Goal: Task Accomplishment & Management: Use online tool/utility

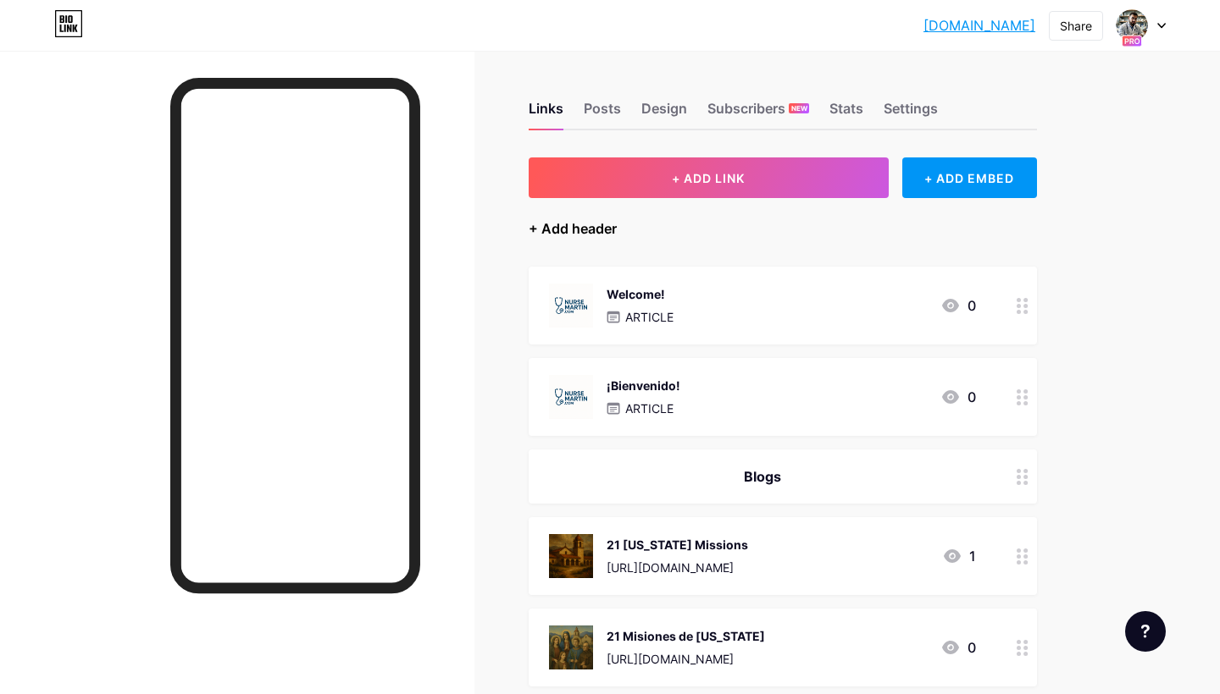
click at [589, 230] on div "+ Add header" at bounding box center [572, 228] width 88 height 20
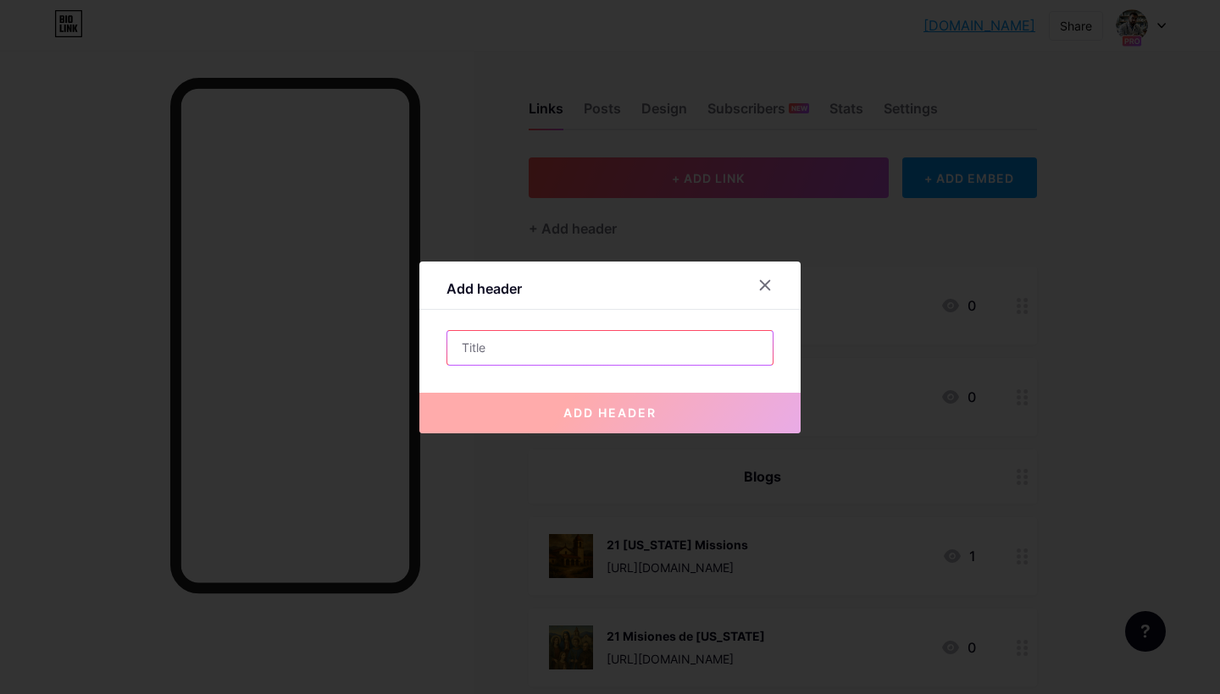
click at [528, 347] on input "text" at bounding box center [609, 348] width 325 height 34
paste input "[DOMAIN_NAME] Neonatal & Pediatric Nurse | Advocate | Educator"
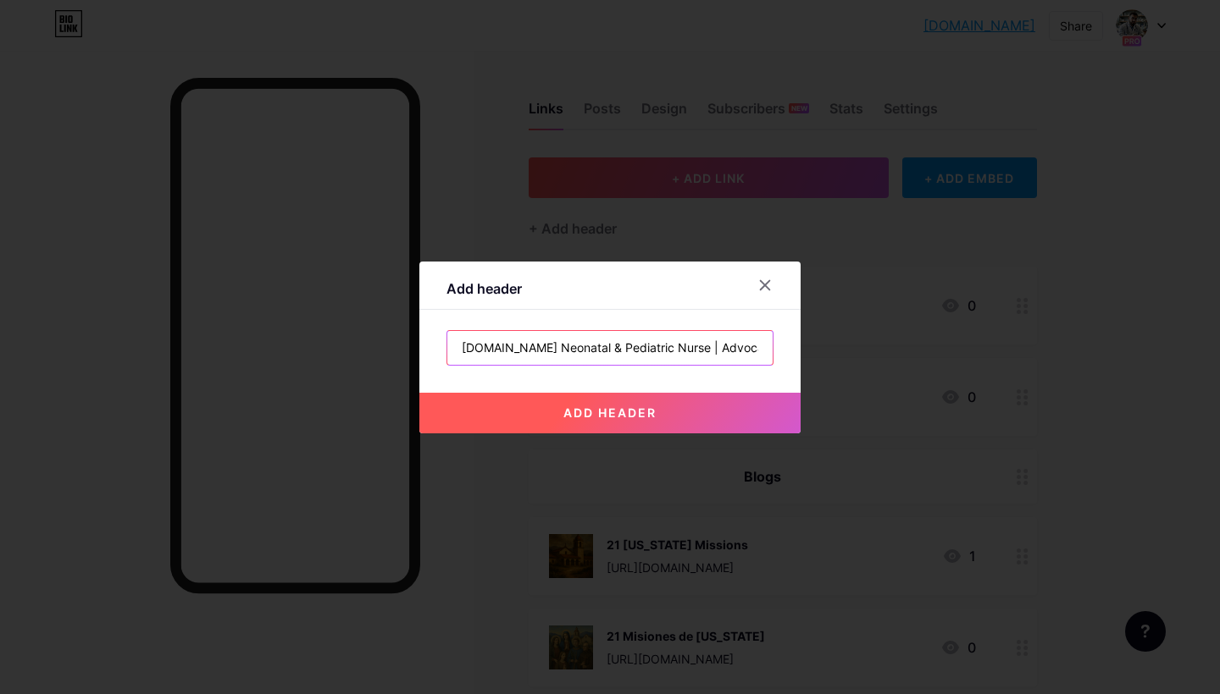
drag, startPoint x: 619, startPoint y: 354, endPoint x: 374, endPoint y: 325, distance: 246.4
click at [374, 325] on div "Add header [DOMAIN_NAME] Neonatal & Pediatric Nurse | Advocate | Educator add h…" at bounding box center [610, 347] width 1220 height 694
click at [543, 340] on input "[DOMAIN_NAME] Neonatal & Pediatric Nurse | Advocate | Educator" at bounding box center [609, 348] width 325 height 34
drag, startPoint x: 722, startPoint y: 346, endPoint x: 711, endPoint y: 346, distance: 11.0
click at [711, 346] on input "[DOMAIN_NAME] Neonatal & Pediatric Nurse | Advocate | Educator" at bounding box center [609, 348] width 325 height 34
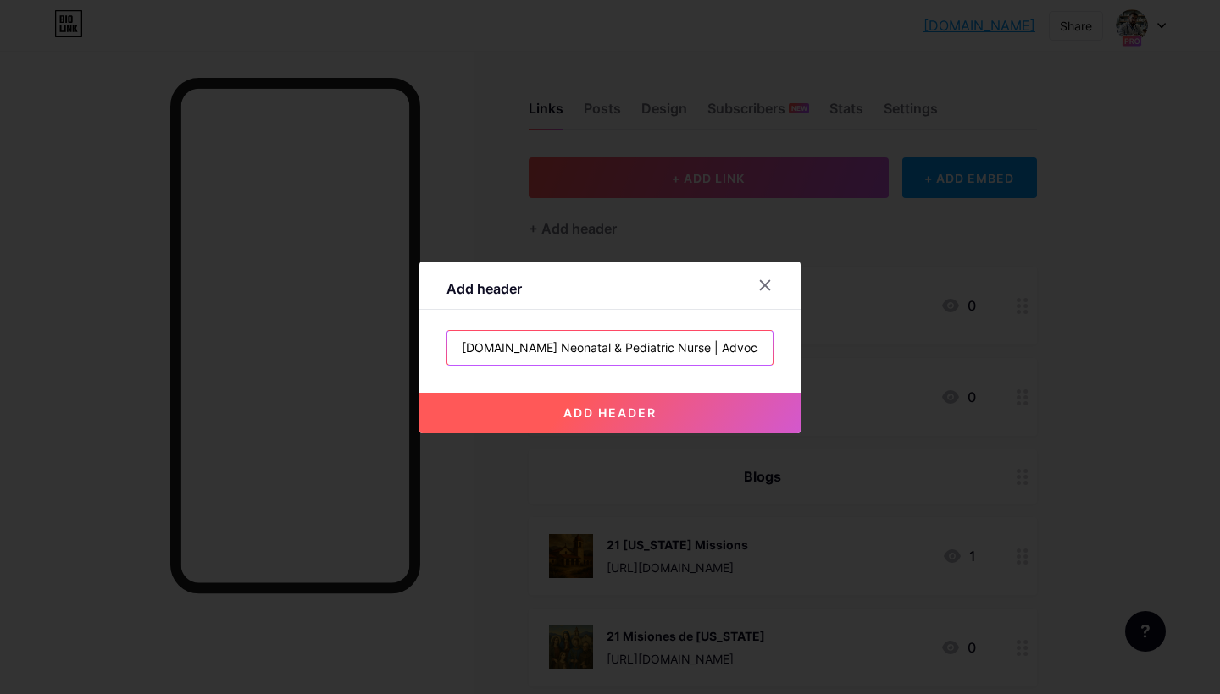
click at [556, 350] on input "[DOMAIN_NAME] Neonatal & Pediatric Nurse | Advocate | Educator" at bounding box center [609, 348] width 325 height 34
paste input "|"
type input "[DOMAIN_NAME] | Neonatal & Pediatric Nurse | Advocate | Educator"
click at [595, 416] on span "add header" at bounding box center [609, 413] width 93 height 14
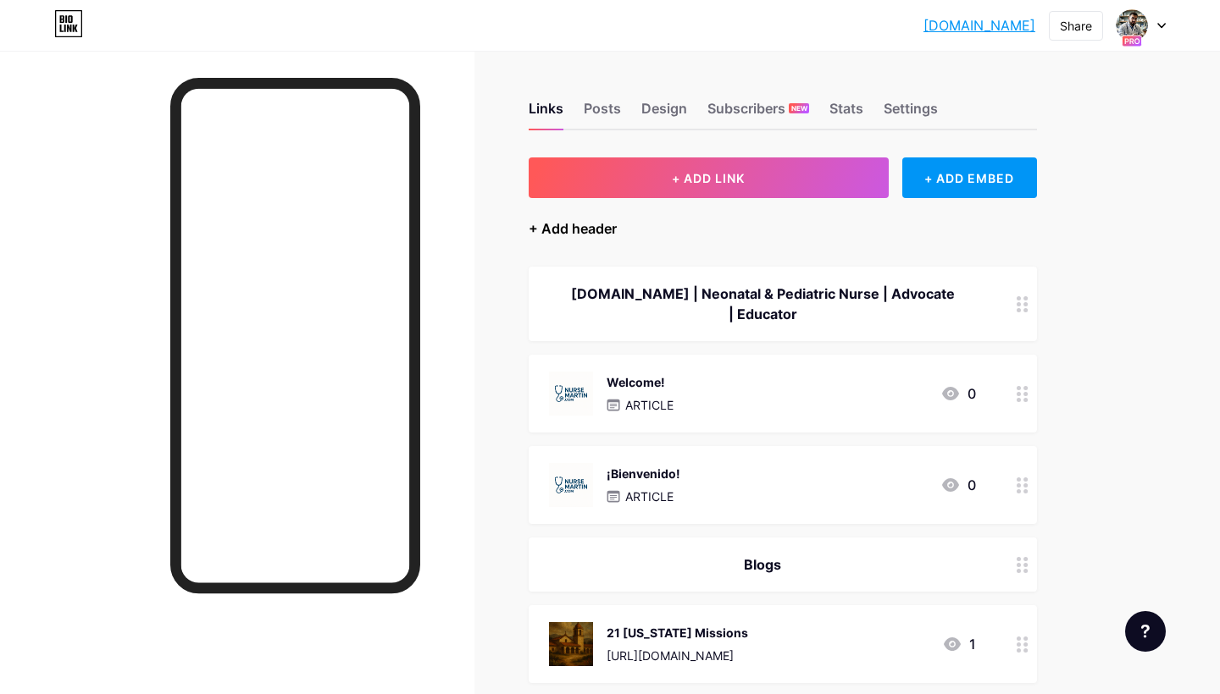
click at [584, 224] on div "+ Add header" at bounding box center [572, 228] width 88 height 20
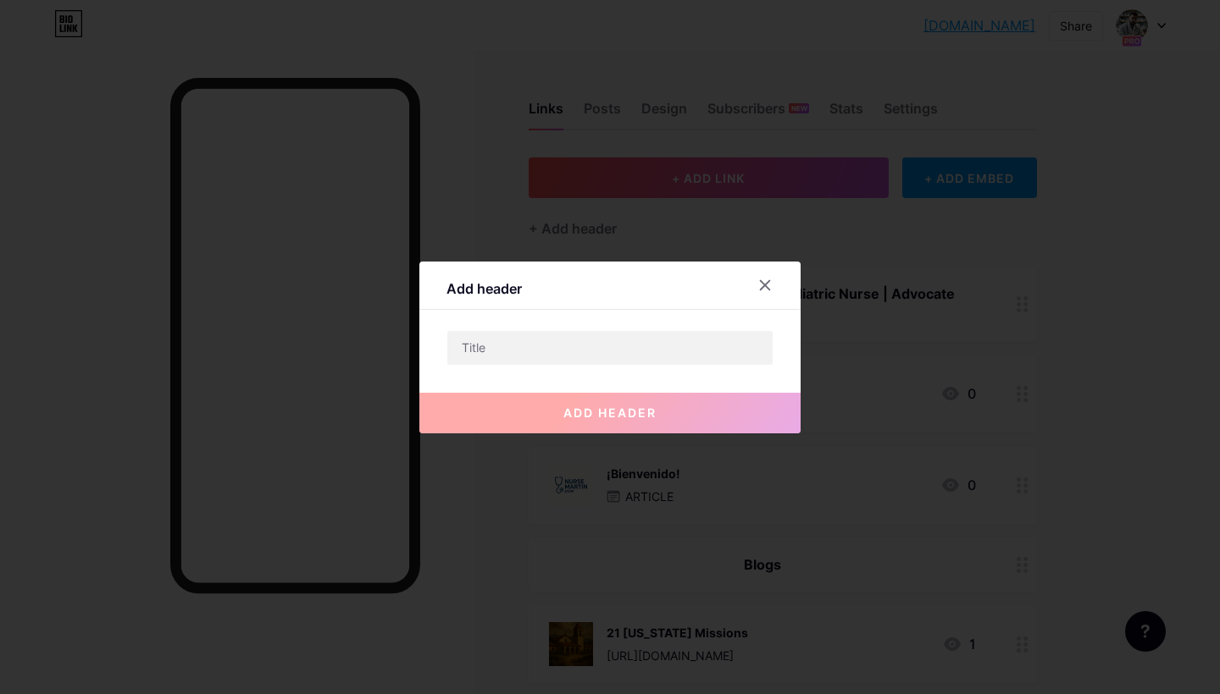
click at [579, 368] on div "add header" at bounding box center [609, 400] width 381 height 68
click at [572, 354] on input "text" at bounding box center [609, 348] width 325 height 34
paste input "|"
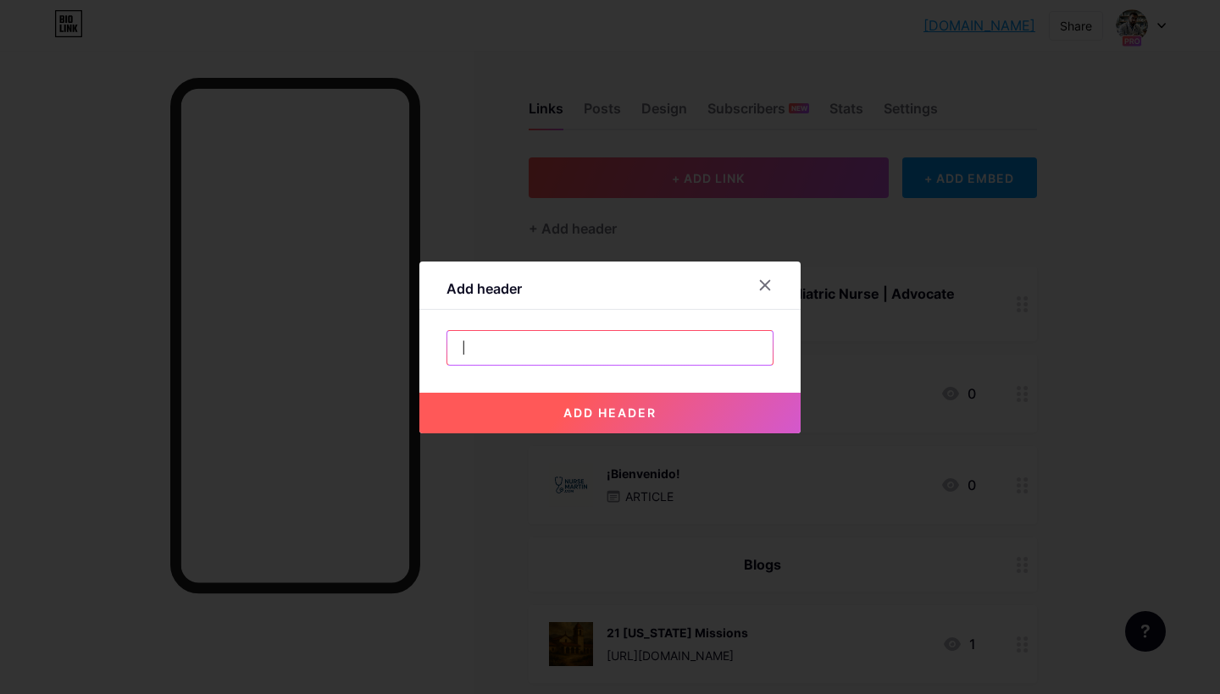
type input "|"
click at [768, 288] on icon at bounding box center [765, 284] width 9 height 9
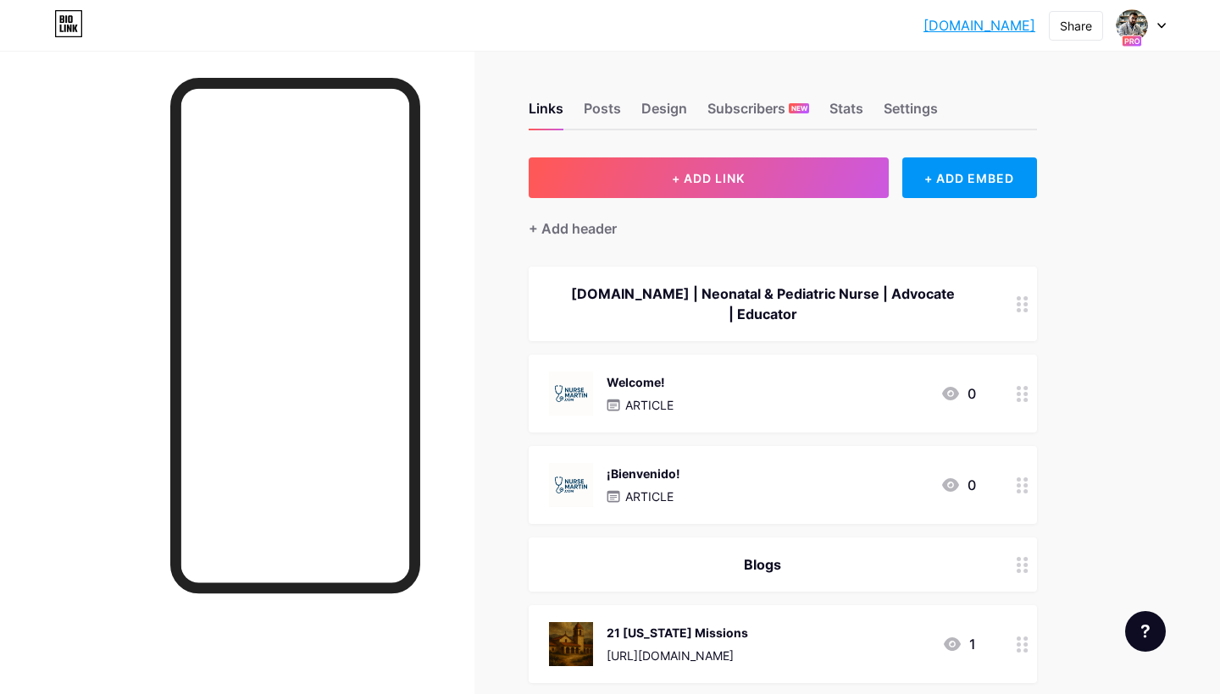
drag, startPoint x: 796, startPoint y: 314, endPoint x: 562, endPoint y: 296, distance: 234.4
click at [562, 296] on div "[DOMAIN_NAME] | Neonatal & Pediatric Nurse | Advocate | Educator" at bounding box center [762, 304] width 427 height 41
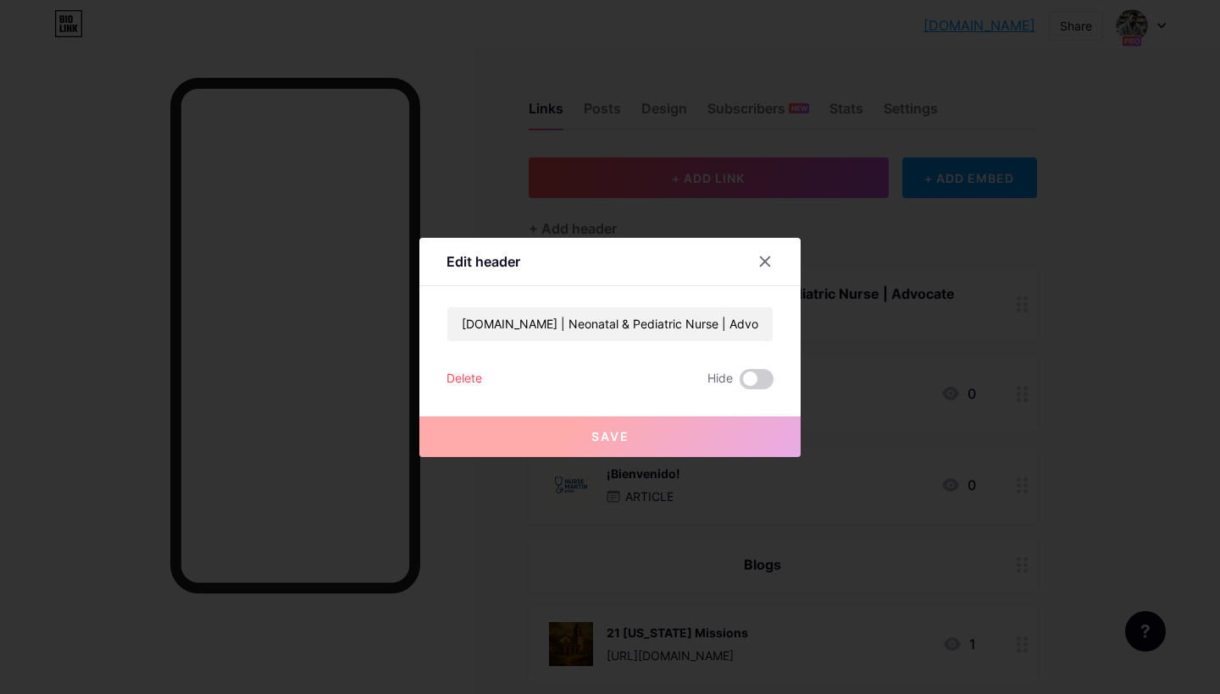
copy div "[DOMAIN_NAME] | Neonatal & Pediatric Nurse | Advocate | Educator"
click at [623, 324] on input "[DOMAIN_NAME] | Neonatal & Pediatric Nurse | Advocate | Educator" at bounding box center [609, 324] width 325 height 34
click at [606, 339] on input "[DOMAIN_NAME] | Neonatal & Pediatric Nurse | Advocate | Educator" at bounding box center [609, 324] width 325 height 34
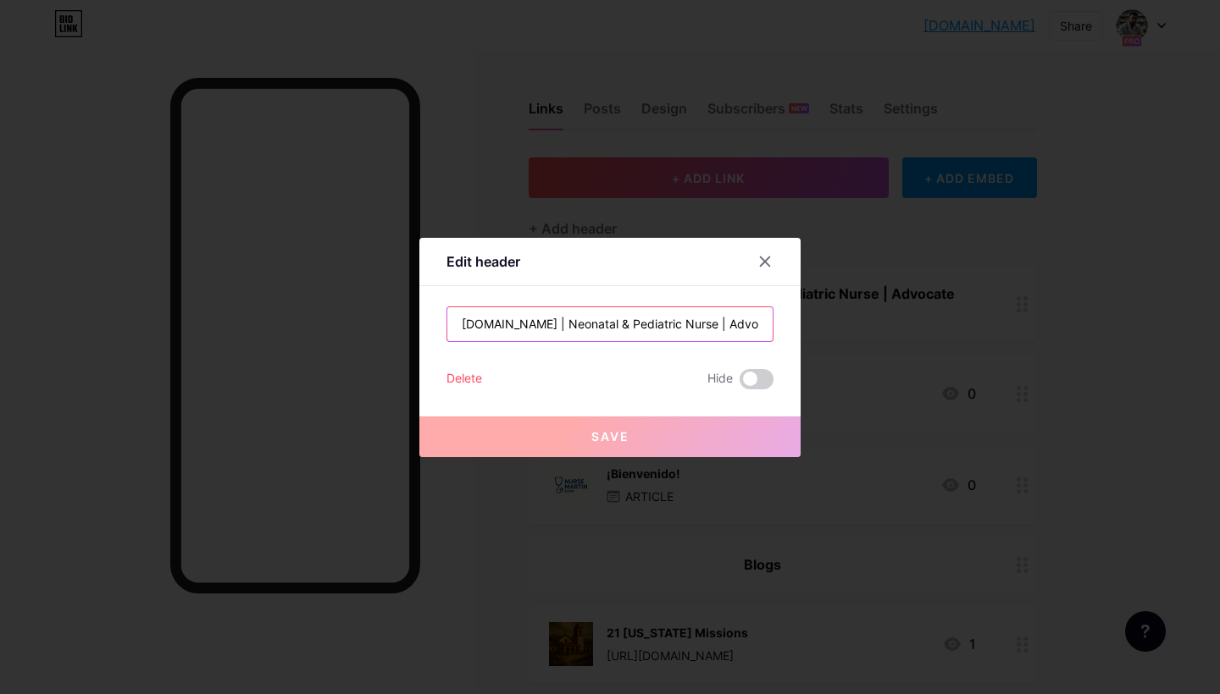
drag, startPoint x: 473, startPoint y: 324, endPoint x: 896, endPoint y: 341, distance: 423.8
click at [895, 341] on div "Edit header [DOMAIN_NAME] | Neonatal & Pediatric Nurse | Advocate | Educator De…" at bounding box center [610, 347] width 1220 height 694
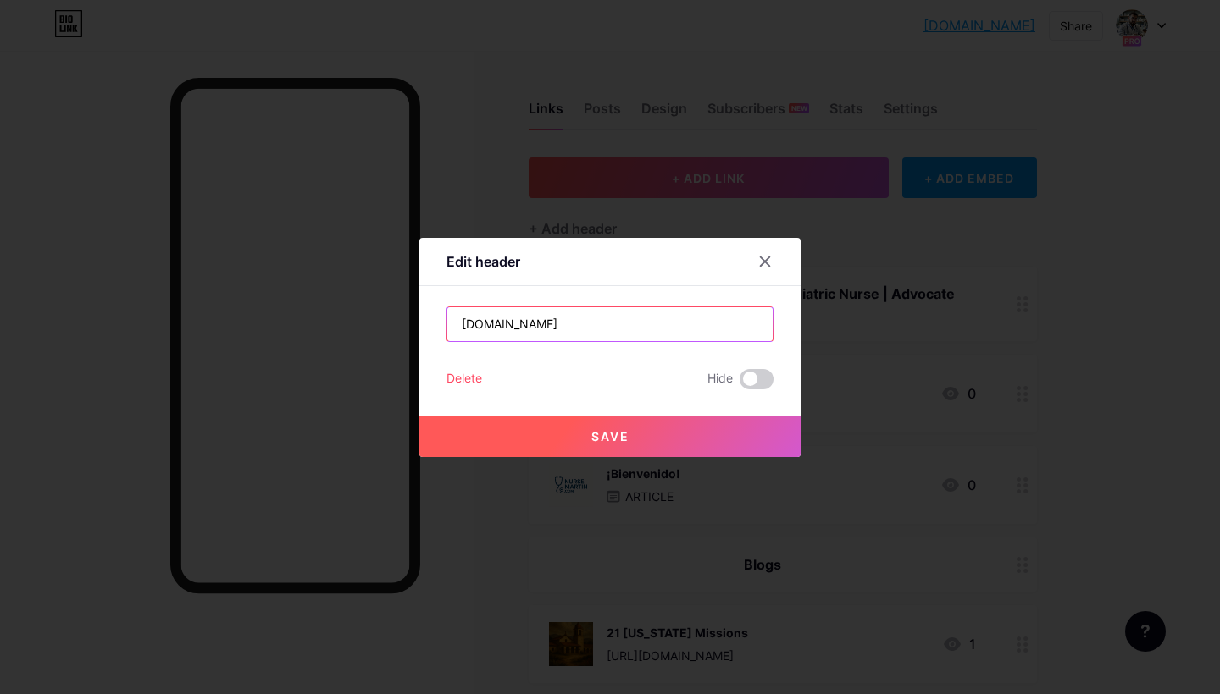
type input "[DOMAIN_NAME]"
click at [615, 445] on button "Save" at bounding box center [609, 437] width 381 height 41
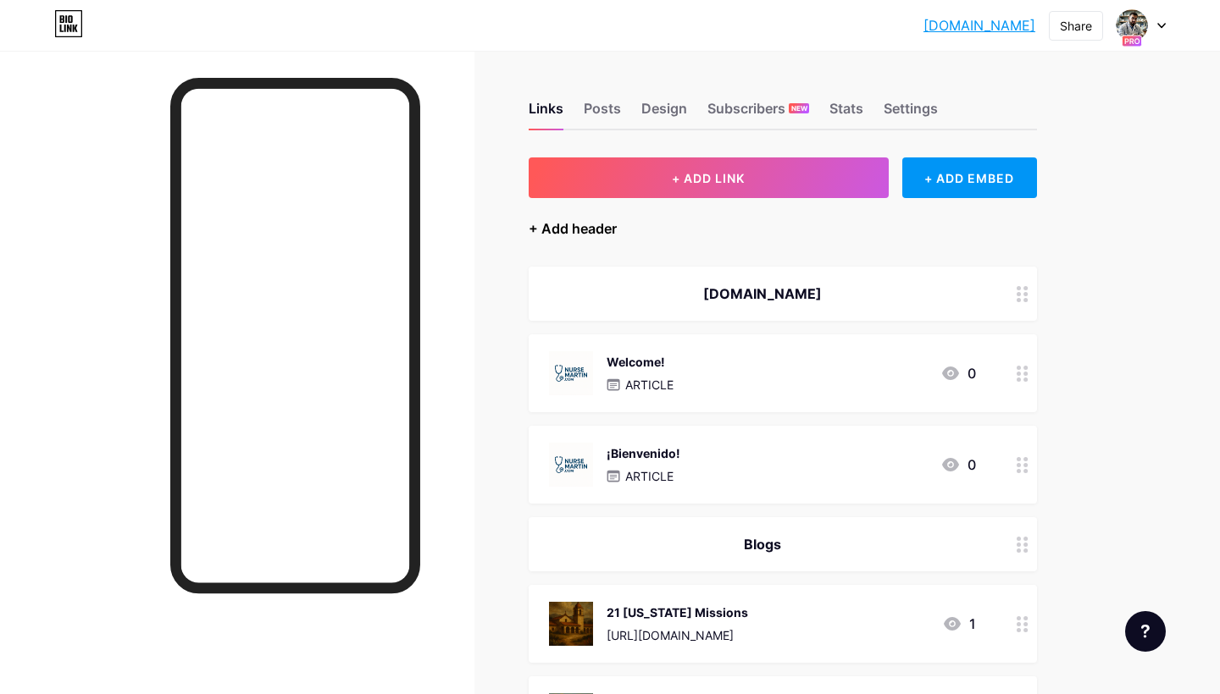
click at [594, 234] on div "+ Add header" at bounding box center [572, 228] width 88 height 20
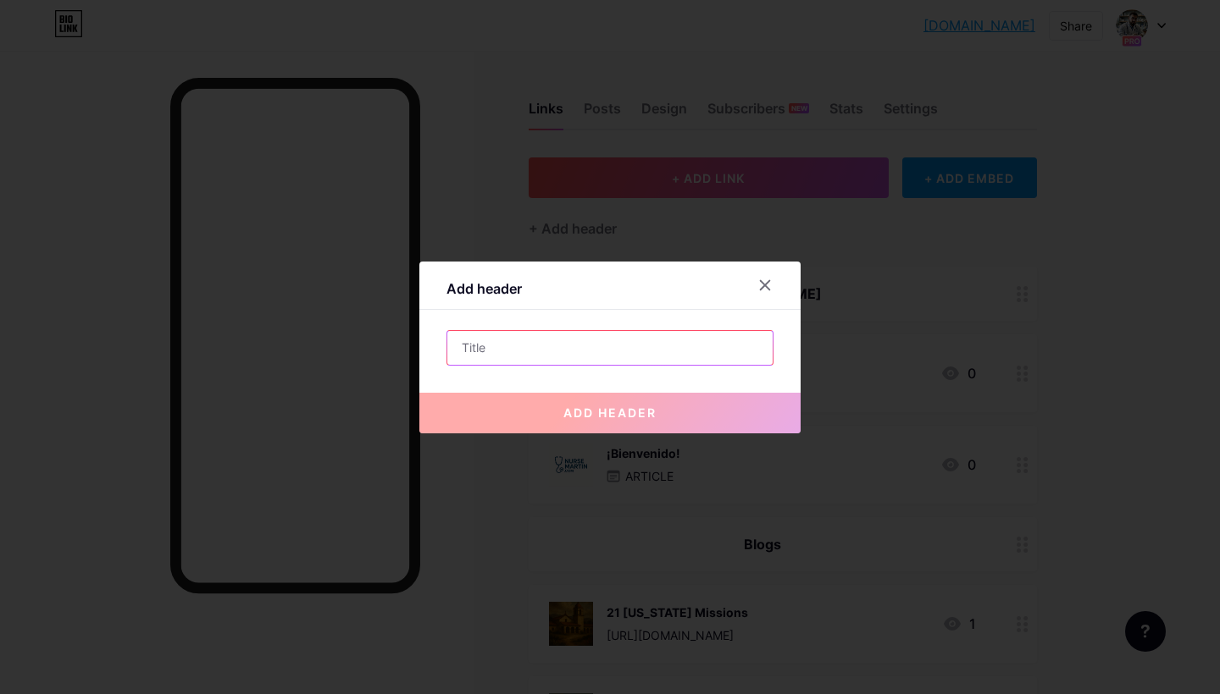
click at [597, 357] on input "text" at bounding box center [609, 348] width 325 height 34
paste input "[DOMAIN_NAME] | Neonatal & Pediatric Nurse | Advocate | Educator"
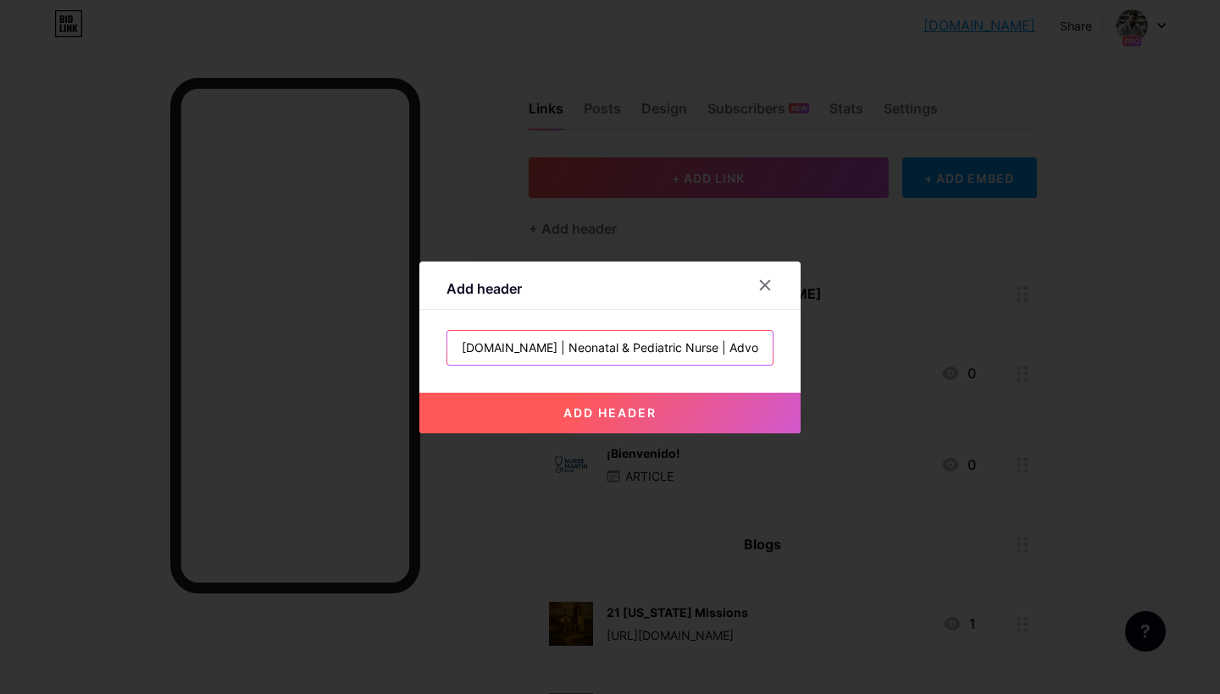
drag, startPoint x: 484, startPoint y: 344, endPoint x: 288, endPoint y: 332, distance: 196.0
click at [288, 332] on div "Add header [DOMAIN_NAME] | Neonatal & Pediatric Nurse | Advocate | Educator add…" at bounding box center [610, 347] width 1220 height 694
click at [644, 351] on input "Neonatal & Pediatric Nurse | Advocate | Educator" at bounding box center [609, 348] width 325 height 34
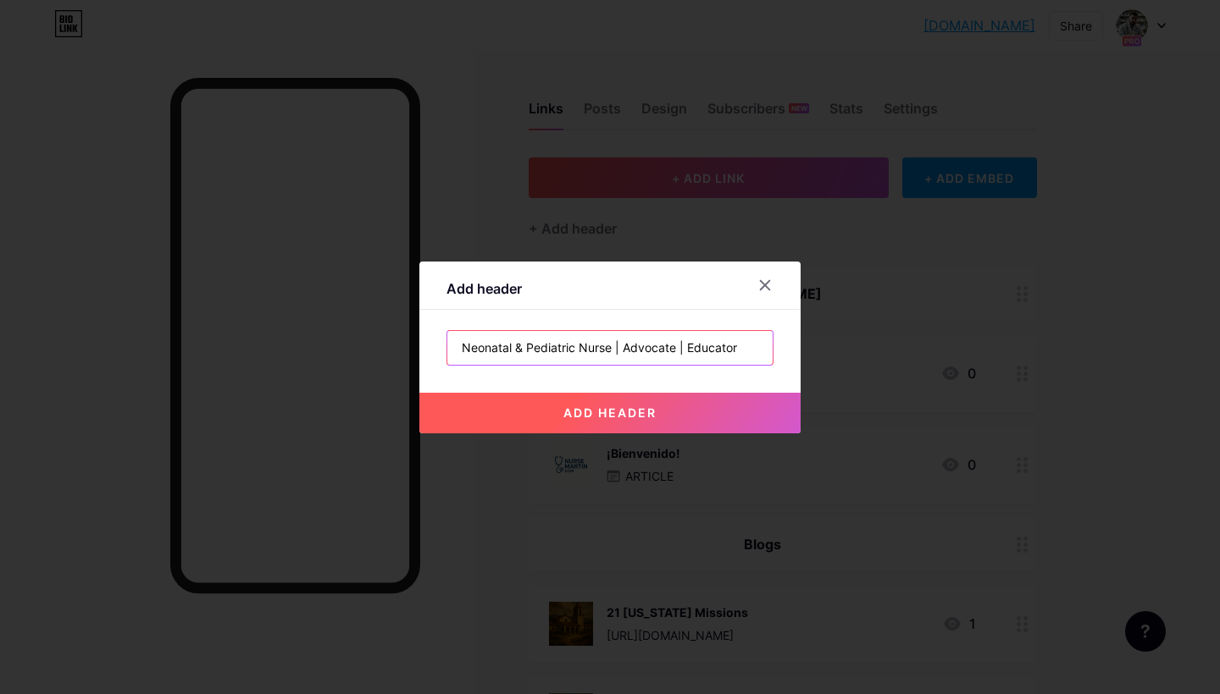
click at [633, 351] on input "Neonatal & Pediatric Nurse | Advocate | Educator" at bounding box center [609, 348] width 325 height 34
drag, startPoint x: 616, startPoint y: 346, endPoint x: 824, endPoint y: 345, distance: 208.3
click at [824, 345] on div "Add header Neonatal & Pediatric Nurse | Advocate | Educator add header" at bounding box center [610, 347] width 1220 height 694
type input "Neonatal & Pediatric Nurse"
click at [697, 418] on button "add header" at bounding box center [609, 413] width 381 height 41
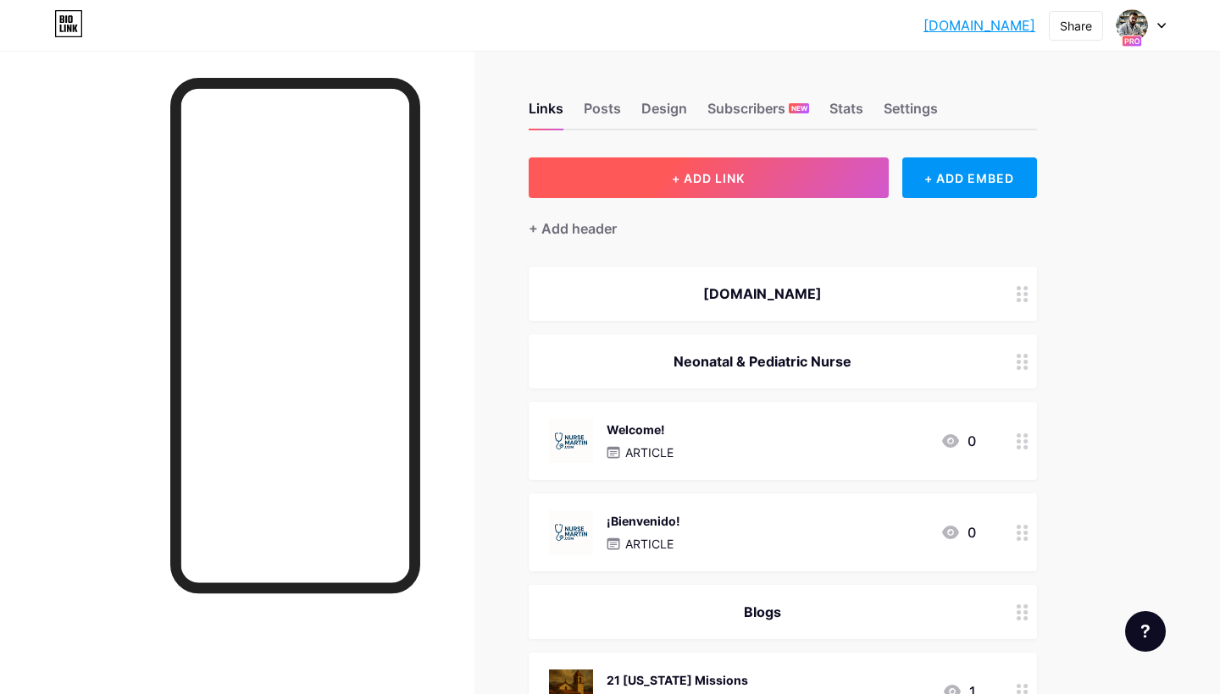
click at [805, 177] on button "+ ADD LINK" at bounding box center [708, 178] width 360 height 41
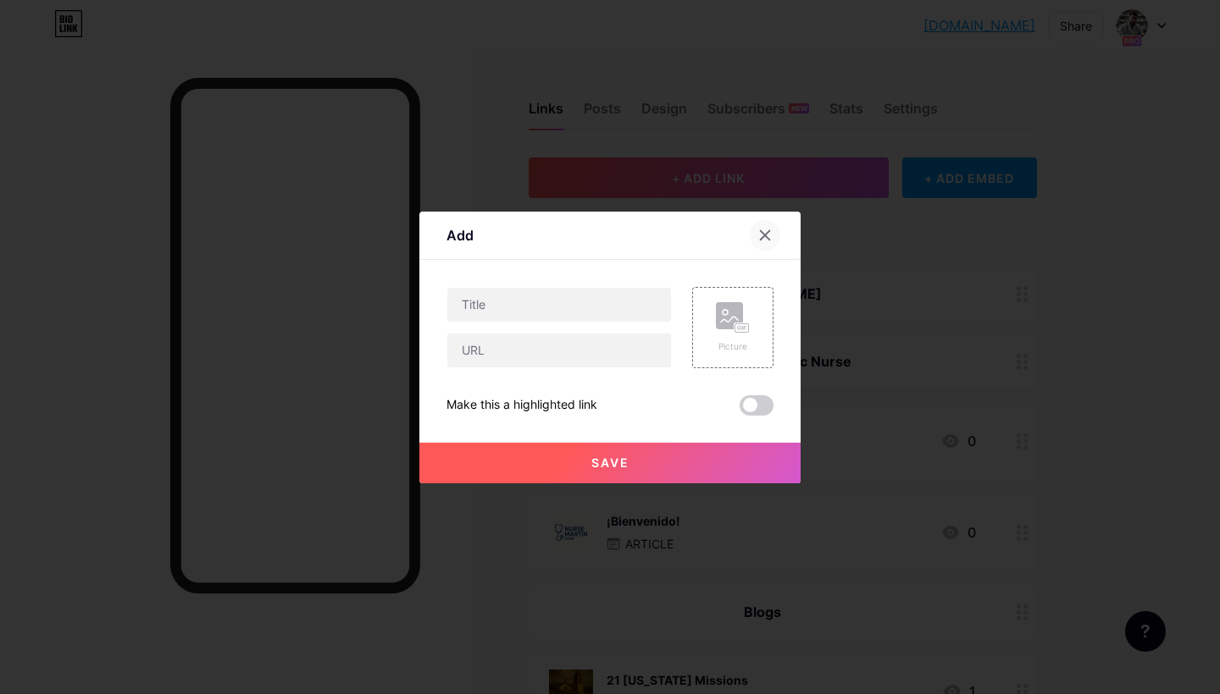
click at [761, 231] on icon at bounding box center [765, 234] width 9 height 9
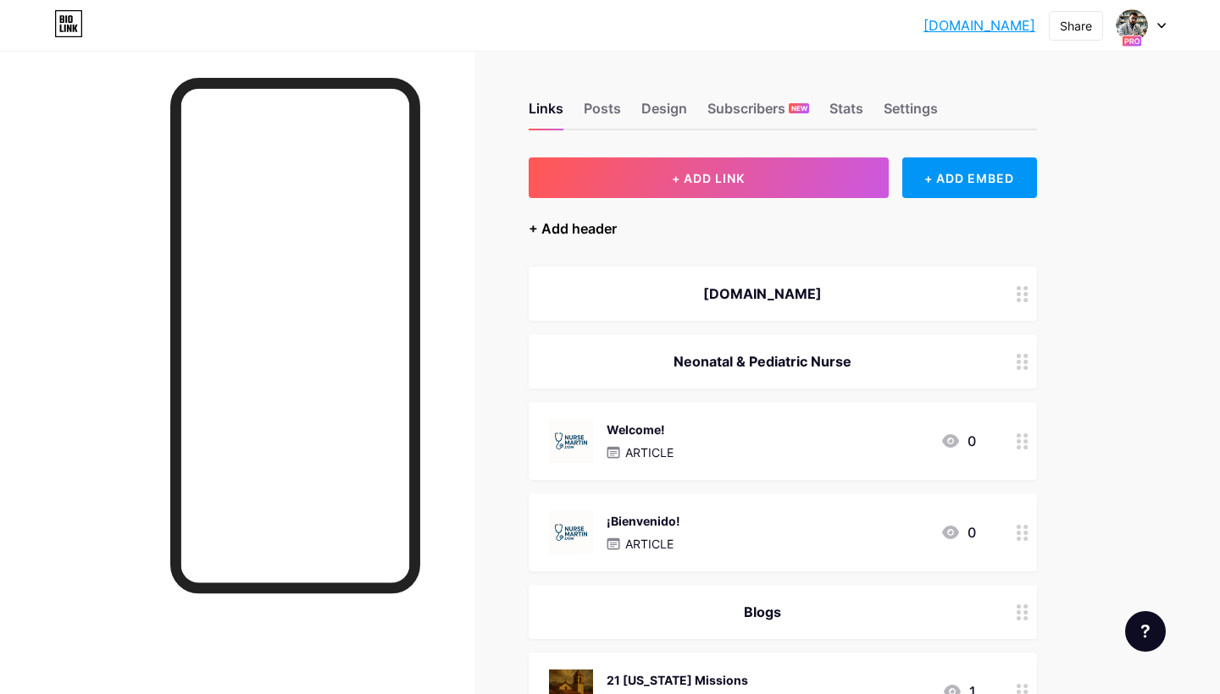
click at [568, 229] on div "+ Add header" at bounding box center [572, 228] width 88 height 20
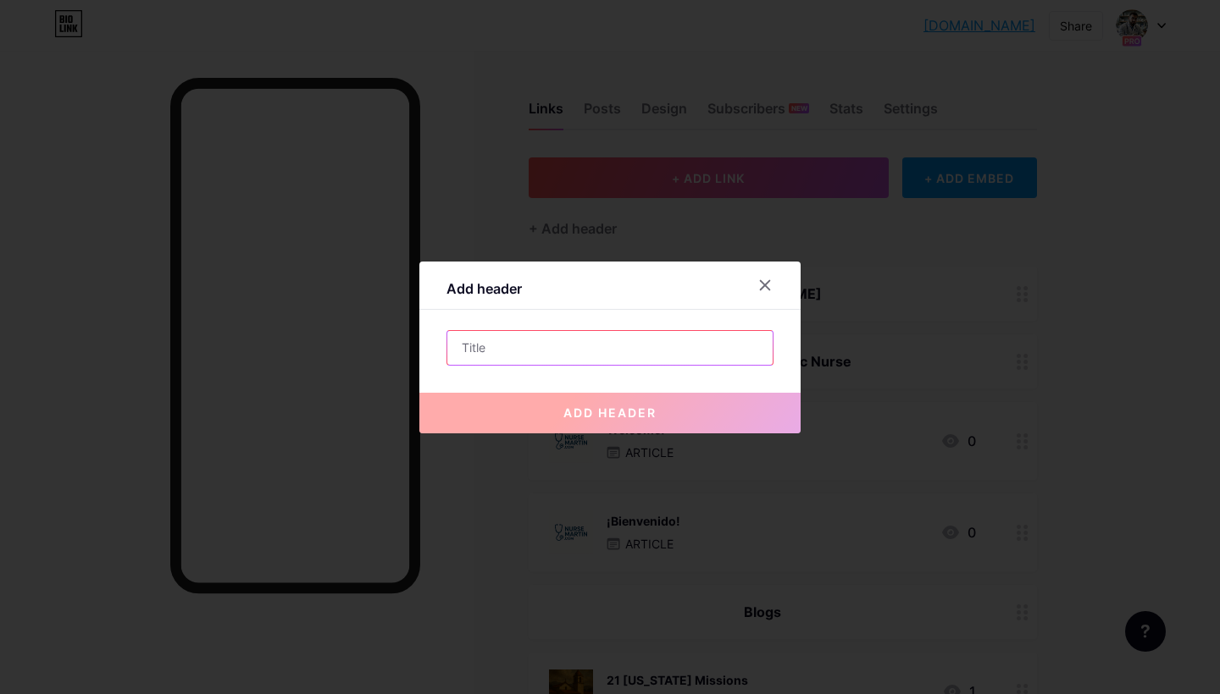
click at [557, 345] on input "text" at bounding box center [609, 348] width 325 height 34
paste input "Neonatal & Pediatric Nurse | Advocate | Educator"
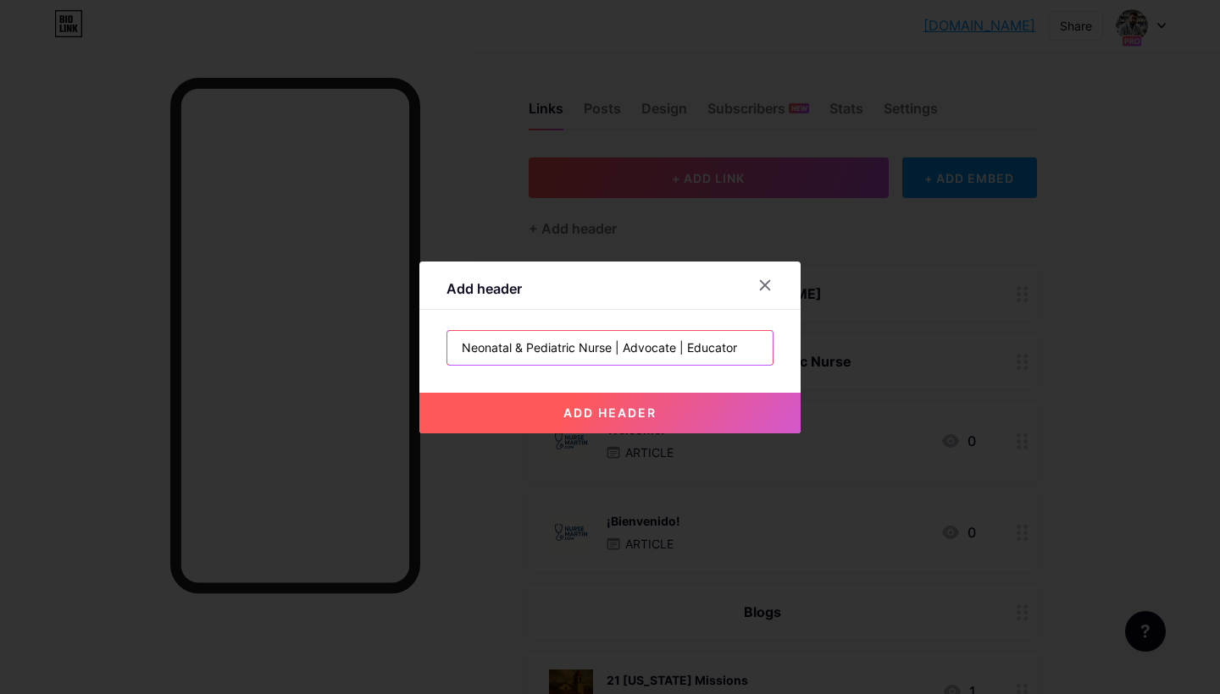
drag, startPoint x: 617, startPoint y: 346, endPoint x: 432, endPoint y: 342, distance: 184.7
click at [432, 342] on div "Add header Neonatal & Pediatric Nurse | Advocate | Educator add header" at bounding box center [609, 348] width 381 height 172
drag, startPoint x: 627, startPoint y: 348, endPoint x: 805, endPoint y: 346, distance: 177.9
click at [805, 346] on div "Add header Neonatal & Pediatric Nurse | Advocate | Educator add header" at bounding box center [610, 347] width 1220 height 694
click at [640, 346] on input "Neonatal & Pediatric Nurse | Advocate | Educator" at bounding box center [609, 348] width 325 height 34
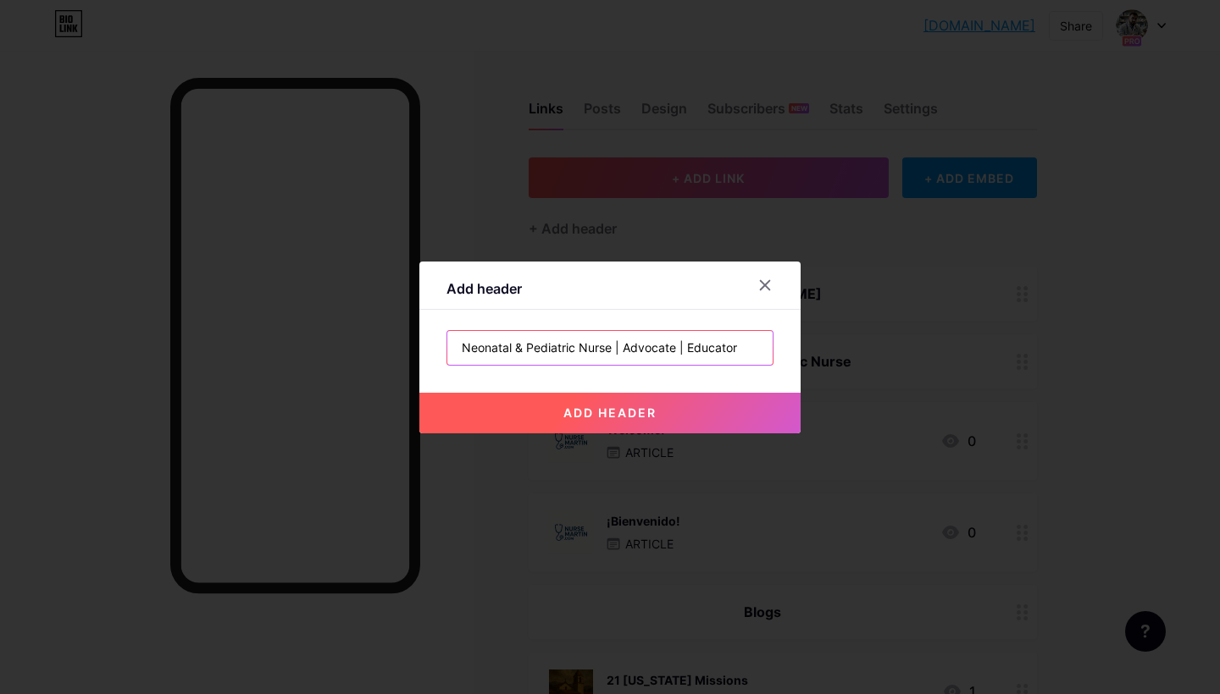
drag, startPoint x: 617, startPoint y: 348, endPoint x: 376, endPoint y: 329, distance: 242.1
click at [376, 329] on div "Add header Neonatal & Pediatric Nurse | Advocate | Educator add header" at bounding box center [610, 347] width 1220 height 694
drag, startPoint x: 533, startPoint y: 347, endPoint x: 523, endPoint y: 347, distance: 9.3
click at [523, 347] on input "| Advocate | Educator" at bounding box center [609, 348] width 325 height 34
type input "| Advocate | Educator"
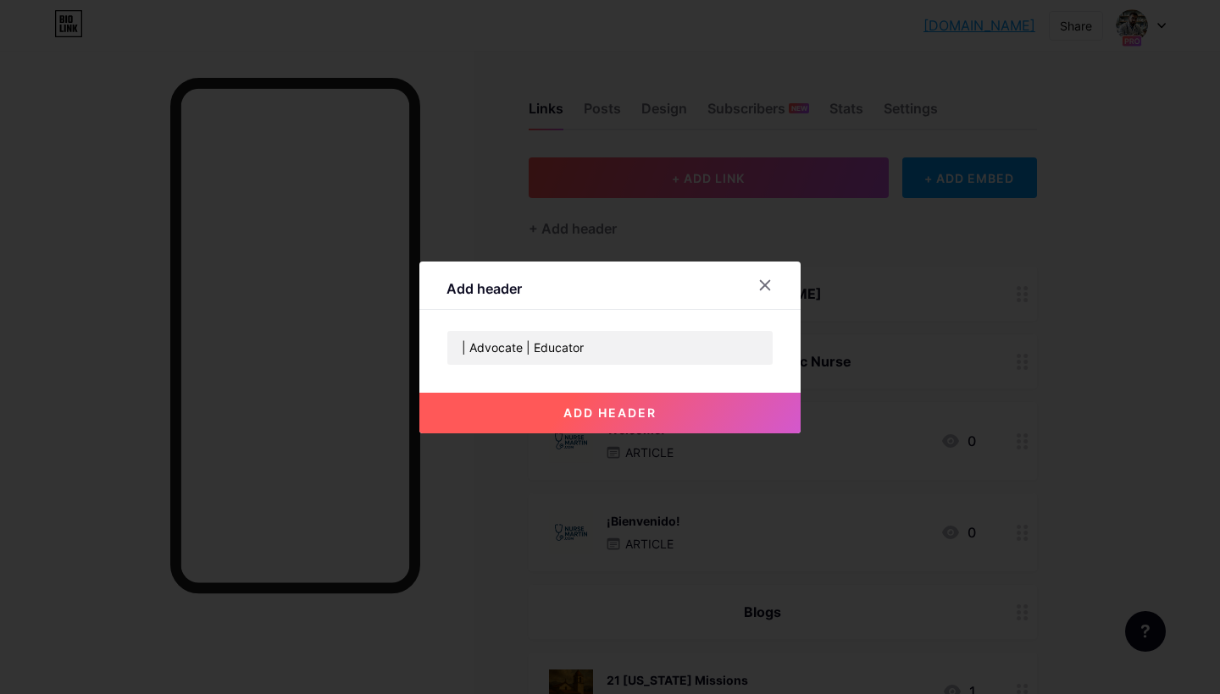
click at [639, 411] on span "add header" at bounding box center [609, 413] width 93 height 14
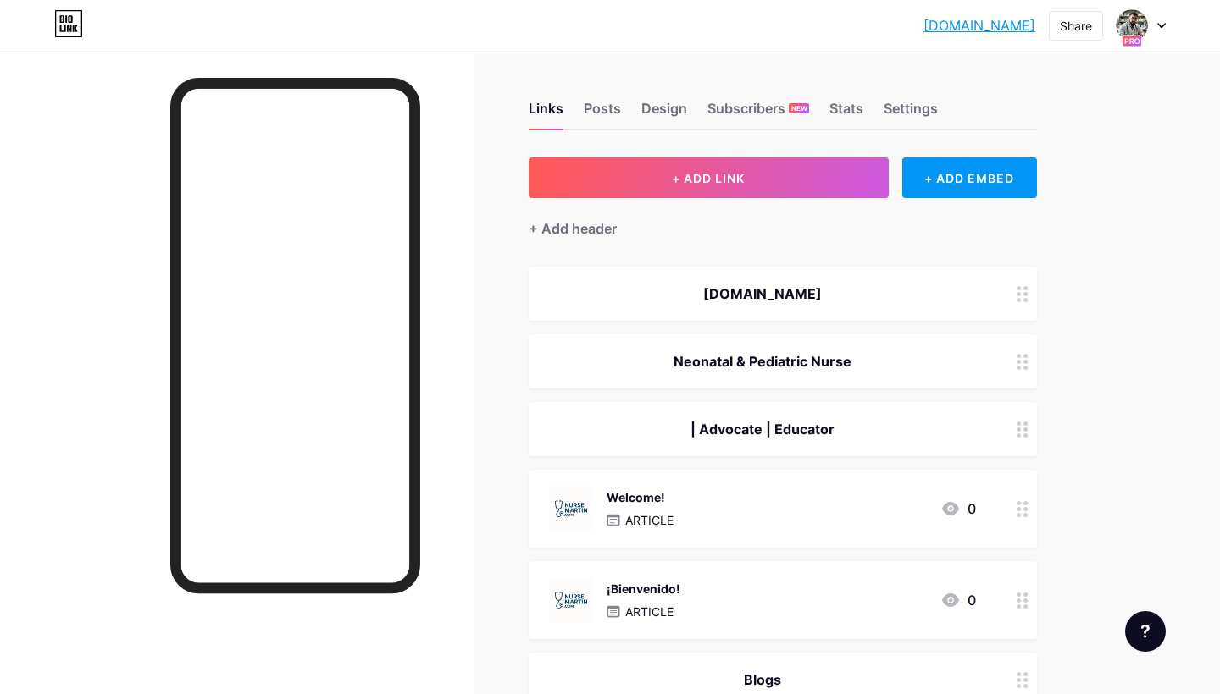
click at [1021, 431] on icon at bounding box center [1022, 430] width 12 height 16
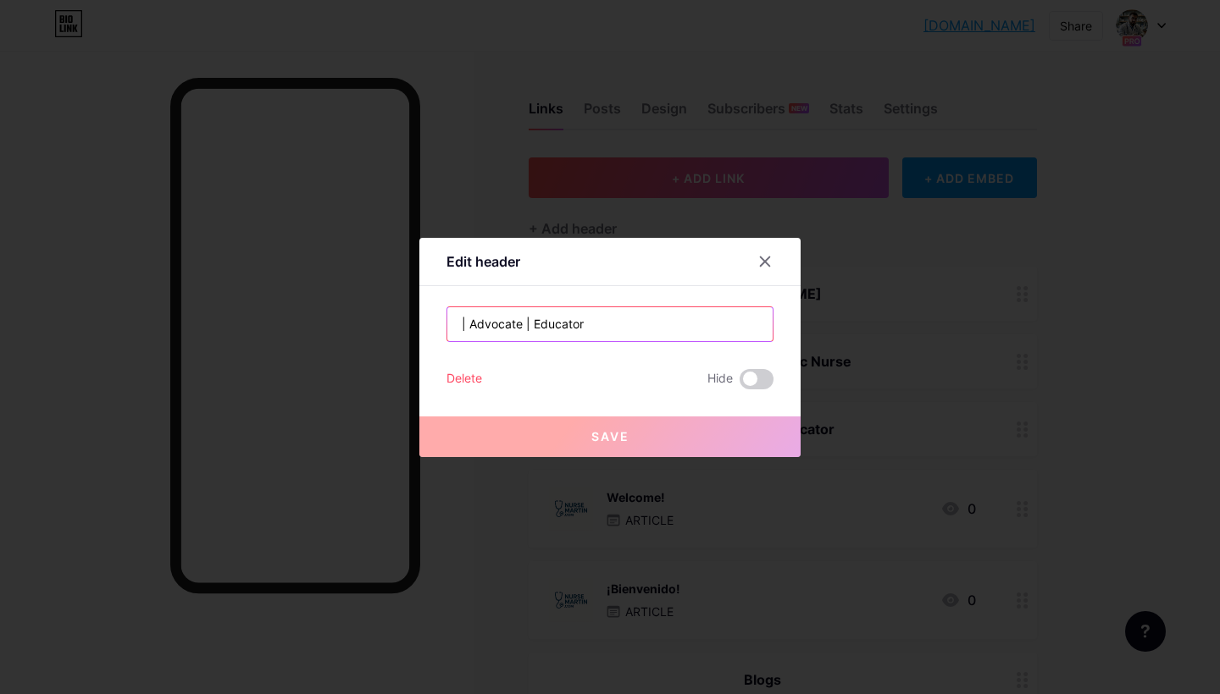
click at [471, 318] on input "| Advocate | Educator" at bounding box center [609, 324] width 325 height 34
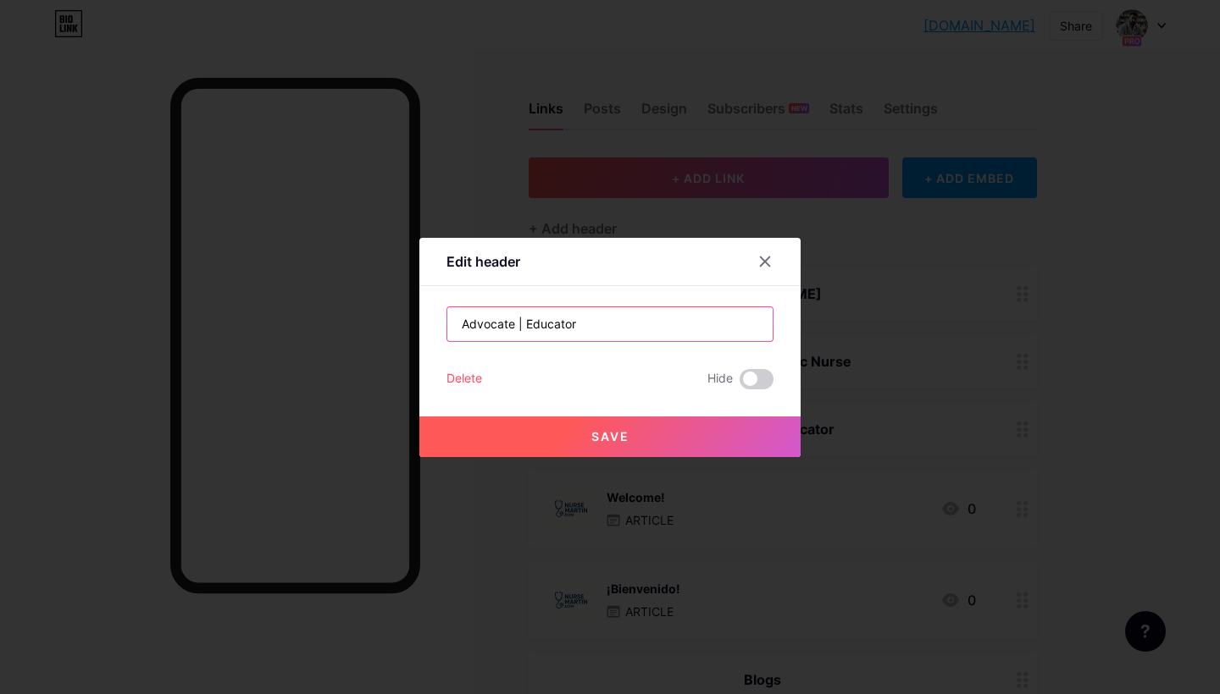
click at [522, 326] on input "Advocate | Educator" at bounding box center [609, 324] width 325 height 34
type input "Advocate & Educator"
click at [559, 433] on button "Save" at bounding box center [609, 437] width 381 height 41
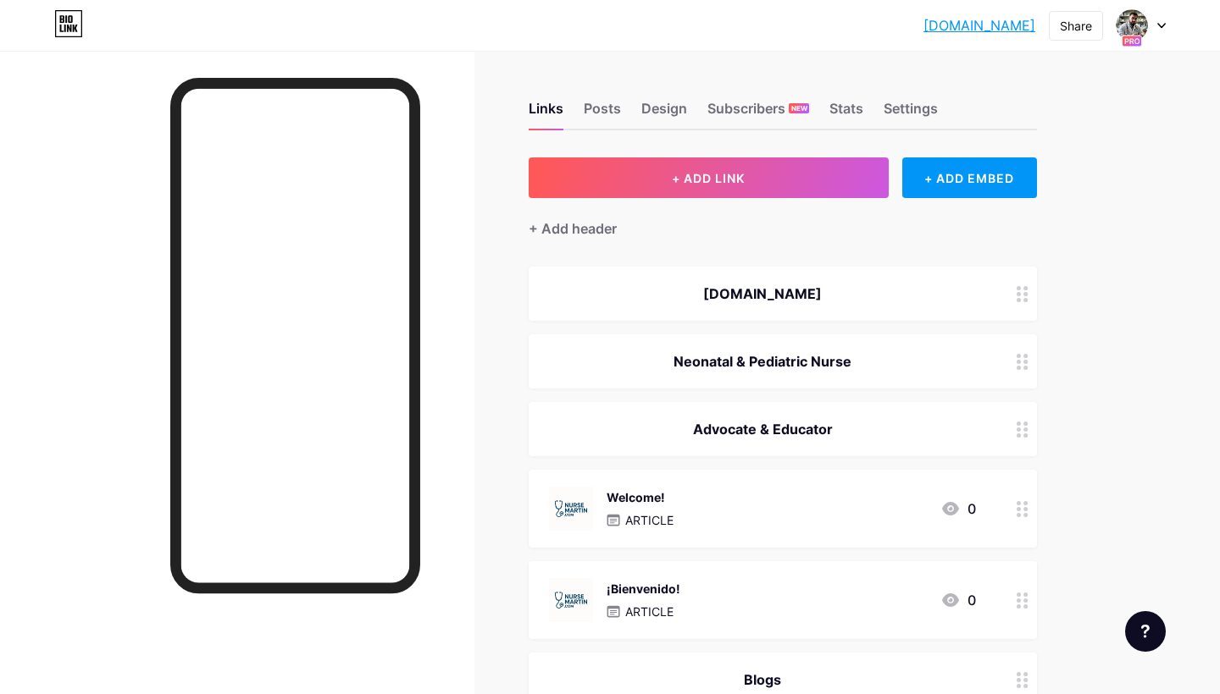
scroll to position [23, 0]
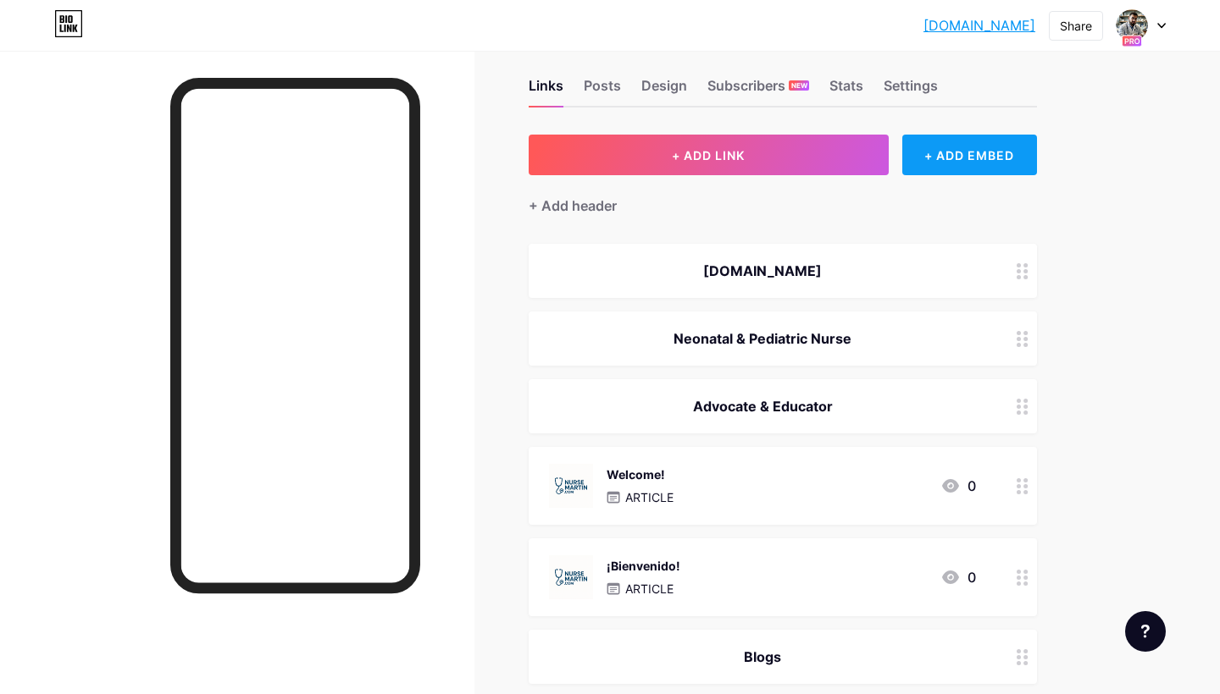
click at [964, 157] on div "+ ADD EMBED" at bounding box center [969, 155] width 135 height 41
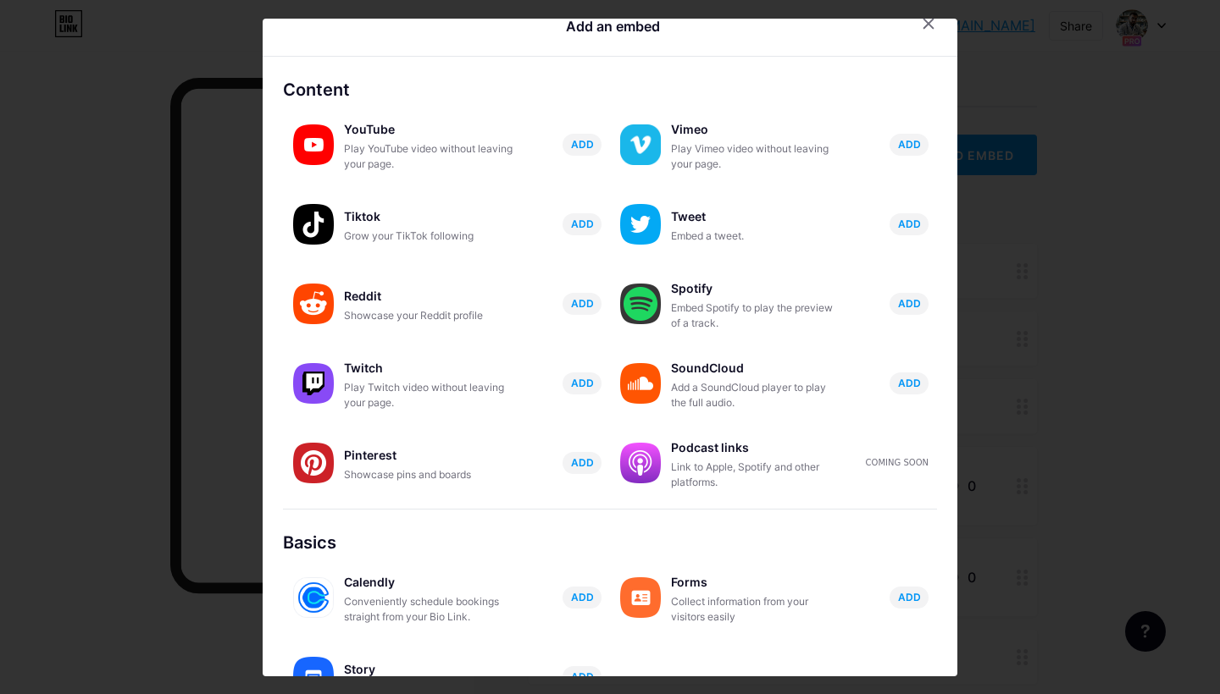
scroll to position [27, 0]
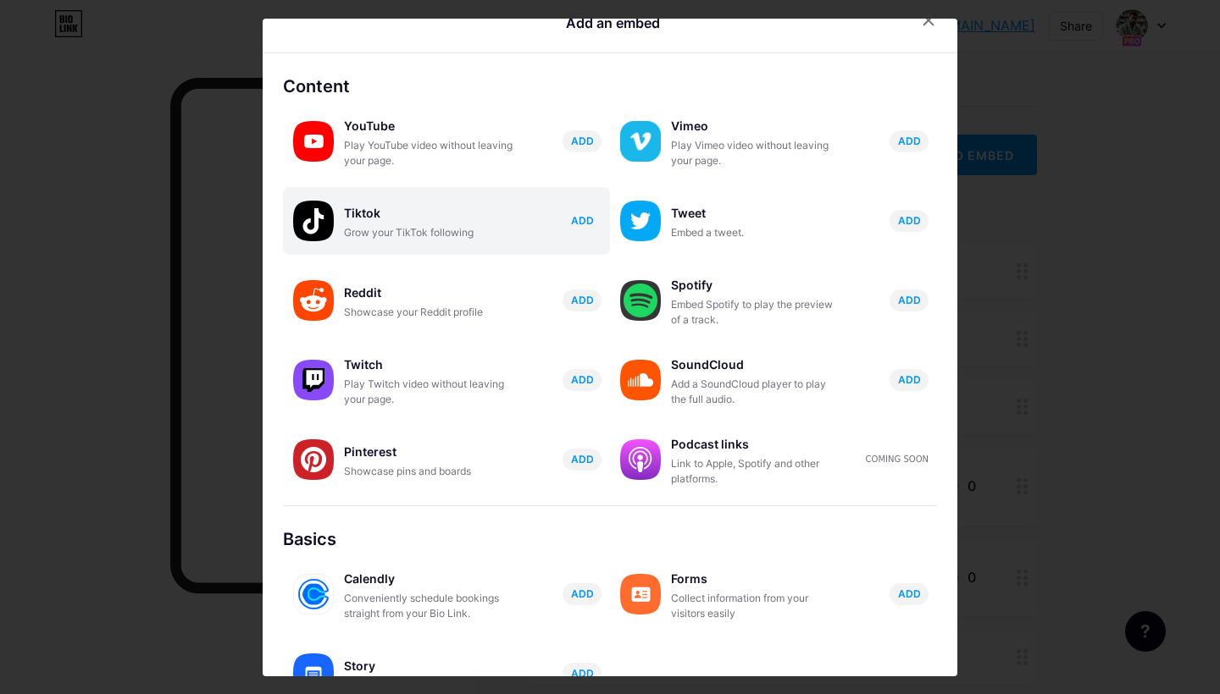
click at [586, 222] on span "ADD" at bounding box center [582, 220] width 23 height 14
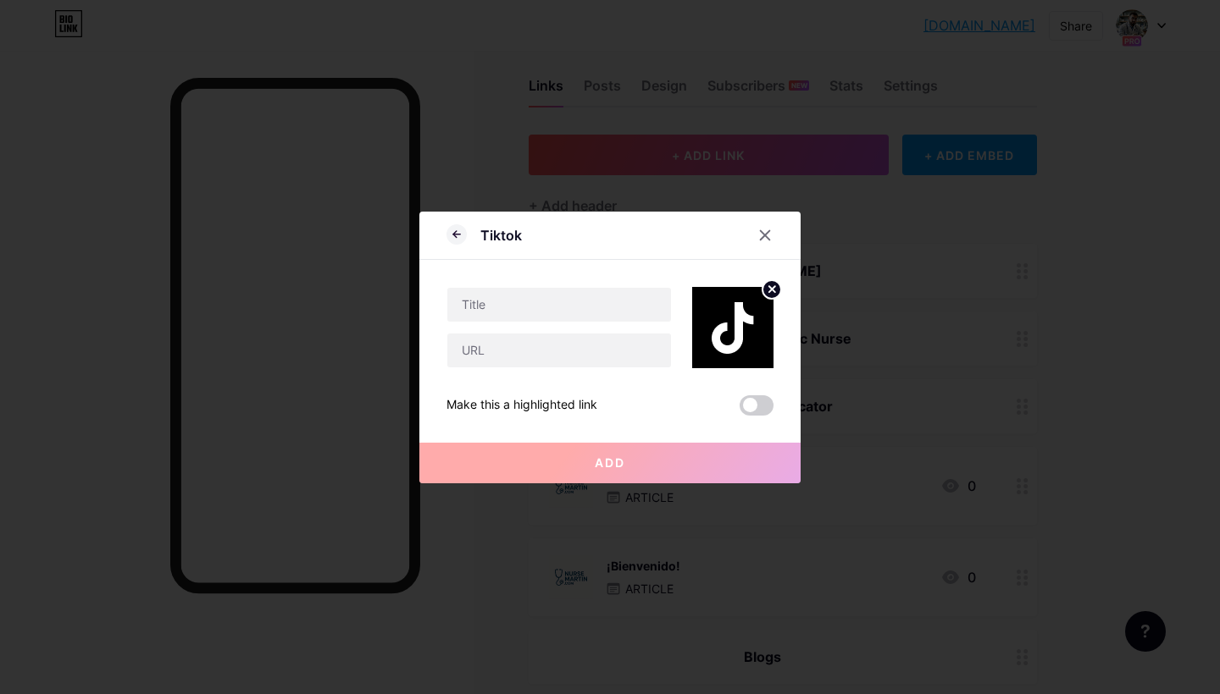
scroll to position [0, 0]
click at [561, 303] on input "text" at bounding box center [559, 305] width 224 height 34
click at [499, 351] on input "text" at bounding box center [559, 351] width 224 height 34
click at [550, 301] on input "Follow My Work Live" at bounding box center [559, 305] width 224 height 34
click at [613, 310] on input "Follow My Journey Live" at bounding box center [559, 305] width 224 height 34
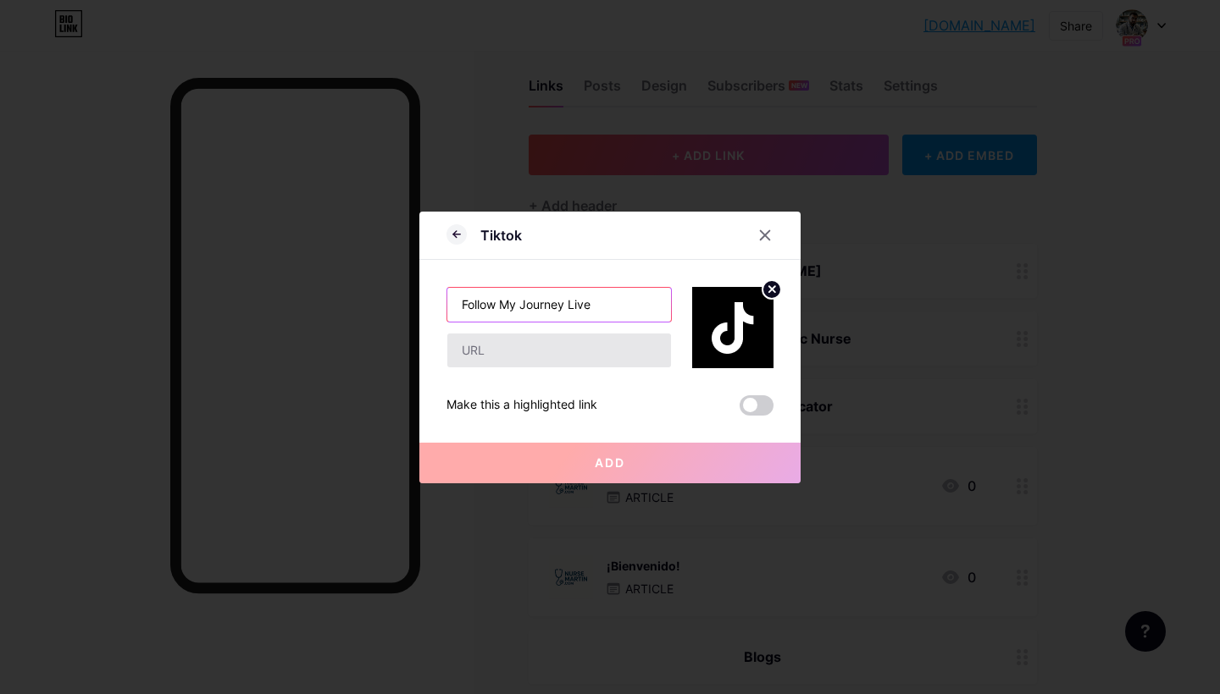
type input "Follow My Journey Live"
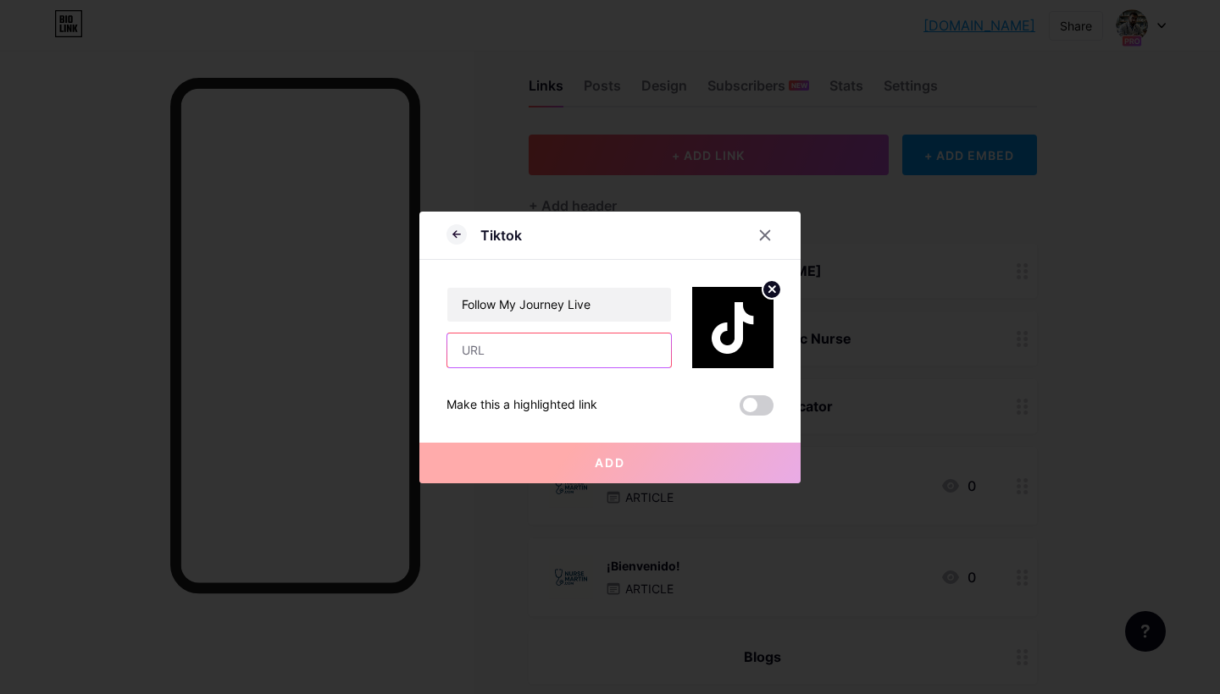
click at [506, 350] on input "text" at bounding box center [559, 351] width 224 height 34
paste input "[URL][DOMAIN_NAME]"
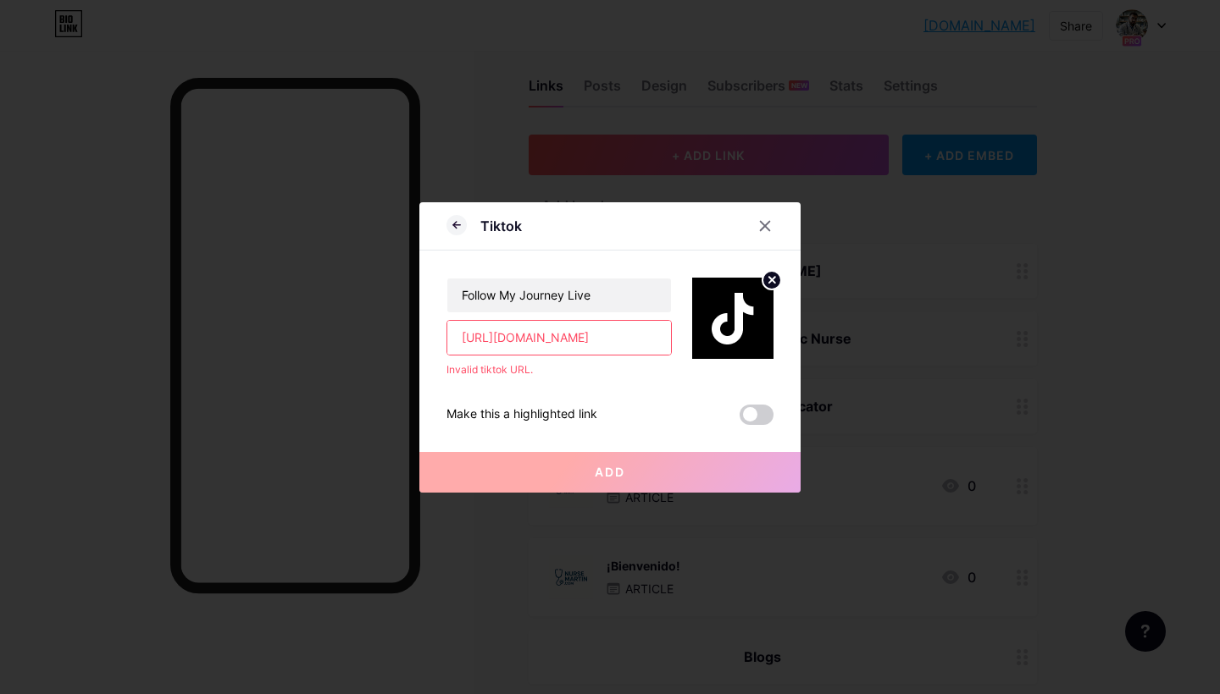
drag, startPoint x: 470, startPoint y: 336, endPoint x: 387, endPoint y: 336, distance: 83.0
click at [387, 336] on div "Tiktok Follow My Journey Live [URL][DOMAIN_NAME] Invalid tiktok URL. Make this …" at bounding box center [610, 347] width 1220 height 694
drag, startPoint x: 491, startPoint y: 335, endPoint x: 405, endPoint y: 331, distance: 86.4
click at [413, 333] on div "Tiktok Follow My Journey Live [DOMAIN_NAME][URL] Invalid tiktok URL. Make this …" at bounding box center [610, 347] width 1220 height 694
click at [629, 376] on div "Invalid tiktok URL." at bounding box center [558, 369] width 225 height 15
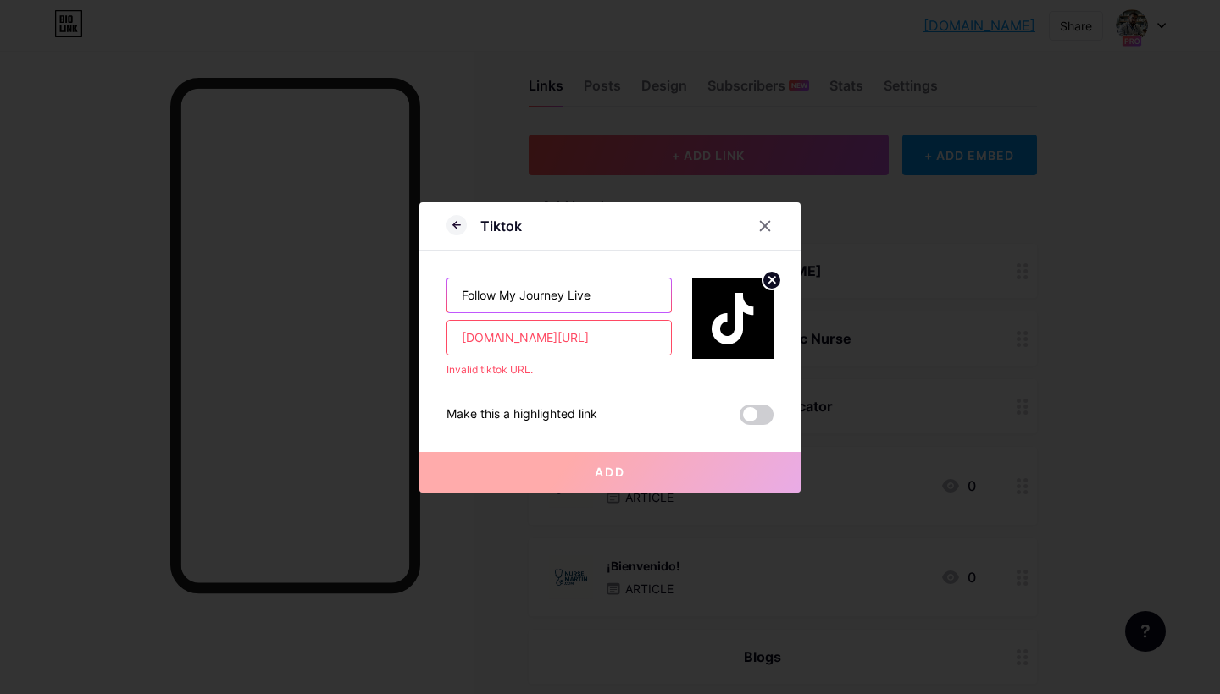
click at [625, 298] on input "Follow My Journey Live" at bounding box center [559, 296] width 224 height 34
drag, startPoint x: 525, startPoint y: 339, endPoint x: 418, endPoint y: 325, distance: 108.4
click at [418, 325] on div "Tiktok Follow My Journey Live [DOMAIN_NAME][URL] Invalid tiktok URL. Make this …" at bounding box center [610, 347] width 1220 height 694
click at [541, 390] on div "Follow My Journey Live @mwriverasalas Invalid tiktok URL. Make this a highlight…" at bounding box center [609, 338] width 327 height 174
click at [516, 343] on input "@mwriverasalas" at bounding box center [559, 338] width 224 height 34
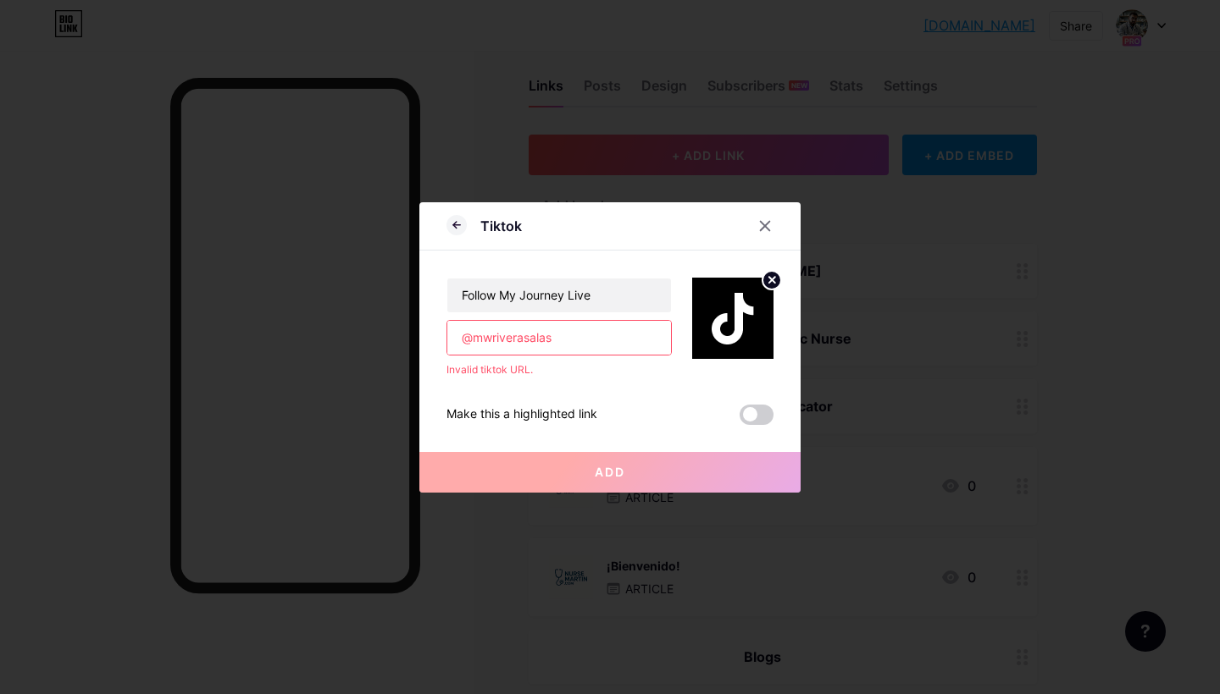
click at [516, 343] on input "@mwriverasalas" at bounding box center [559, 338] width 224 height 34
paste input "[URL][DOMAIN_NAME]"
type input "@mwriverhttps://[DOMAIN_NAME][URL]"
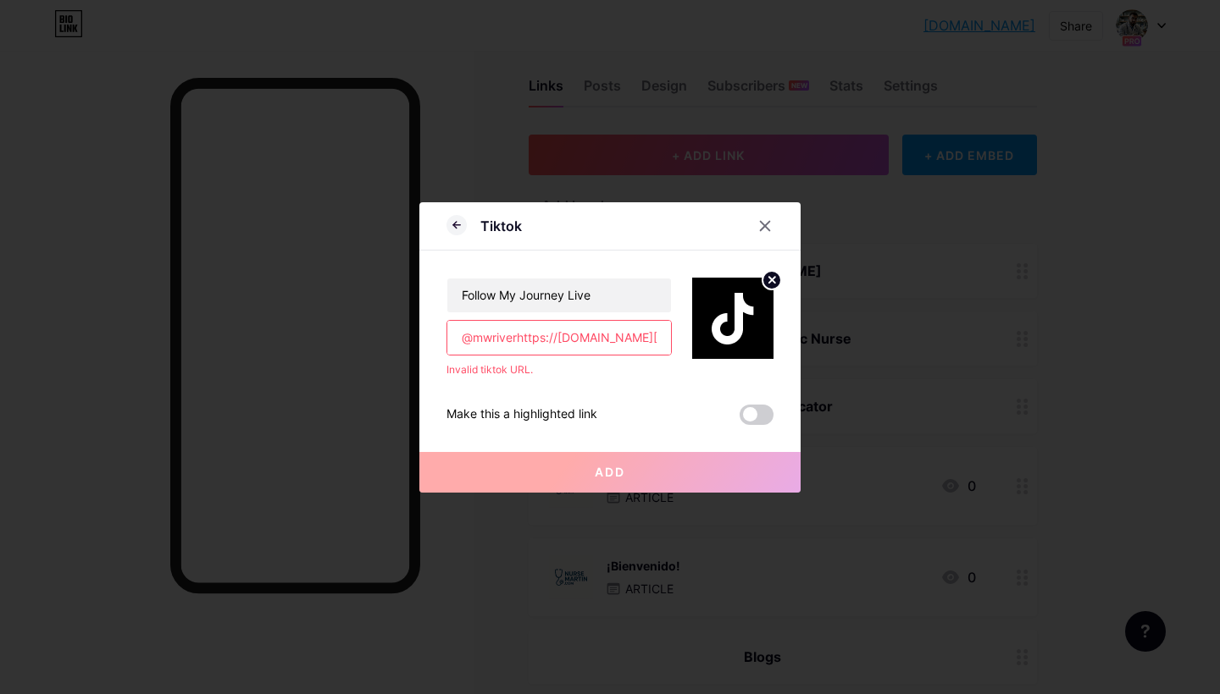
click at [516, 343] on input "@mwriverhttps://[DOMAIN_NAME][URL]" at bounding box center [559, 338] width 224 height 34
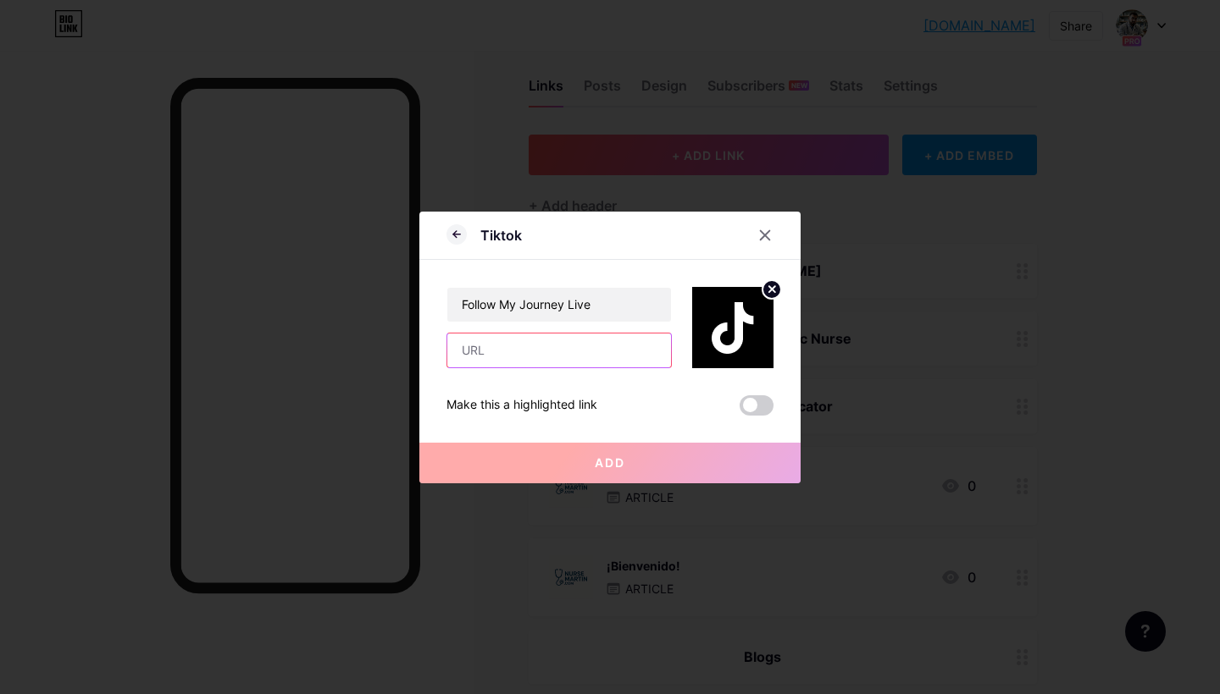
click at [522, 351] on input "text" at bounding box center [559, 351] width 224 height 34
paste input "[URL][DOMAIN_NAME]"
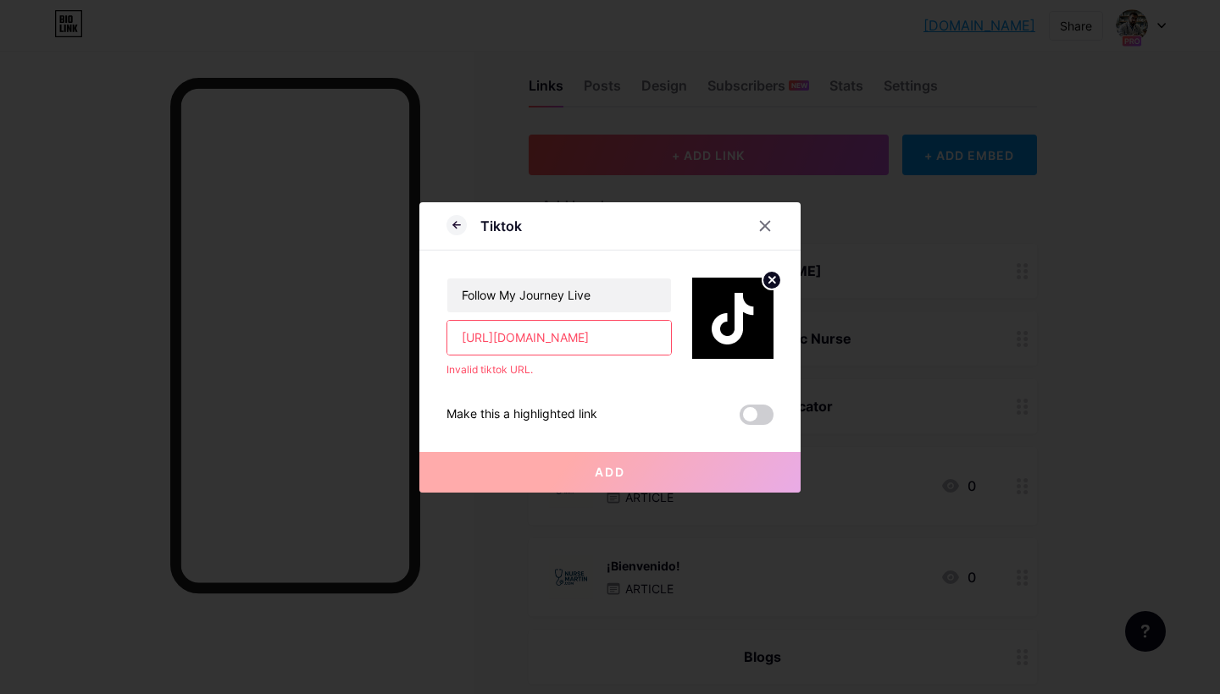
drag, startPoint x: 473, startPoint y: 339, endPoint x: 348, endPoint y: 324, distance: 126.3
click at [348, 324] on div "Tiktok Follow My Journey Live [URL][DOMAIN_NAME] Invalid tiktok URL. Make this …" at bounding box center [610, 347] width 1220 height 694
click at [523, 365] on div "Invalid tiktok URL." at bounding box center [558, 369] width 225 height 15
click at [528, 334] on input "[URL][DOMAIN_NAME]" at bounding box center [559, 338] width 224 height 34
drag, startPoint x: 520, startPoint y: 339, endPoint x: 722, endPoint y: 341, distance: 201.6
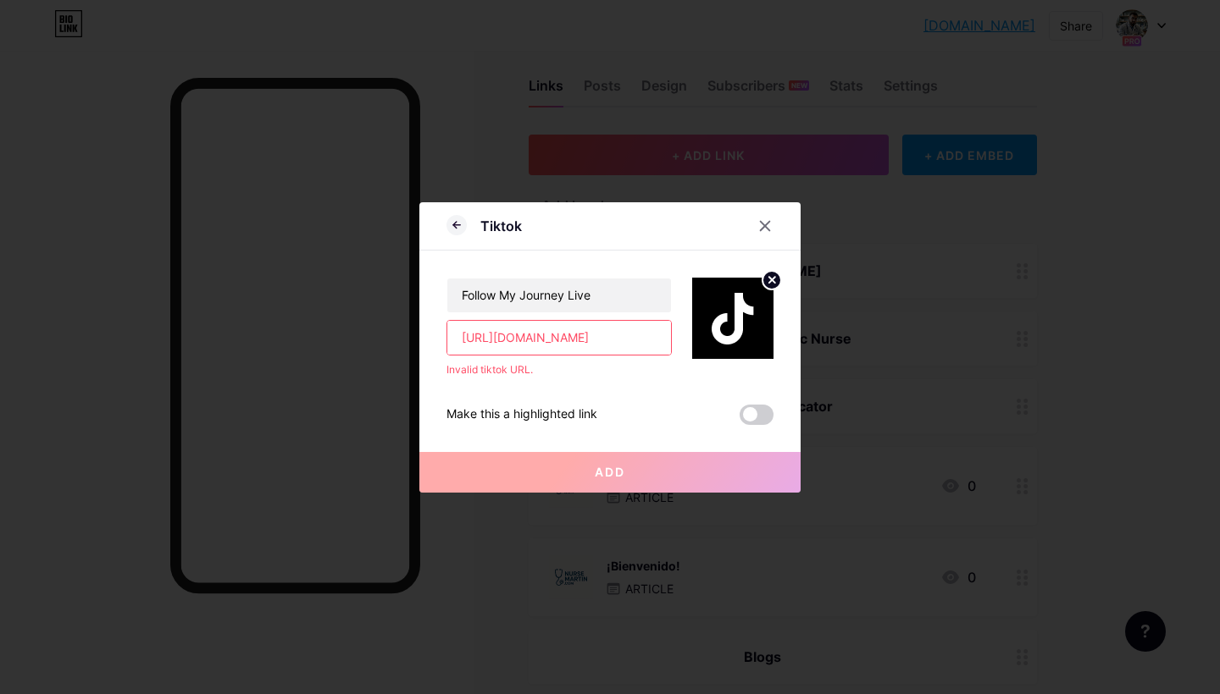
click at [722, 341] on div "Follow My Journey Live [URL][DOMAIN_NAME] Invalid tiktok URL." at bounding box center [609, 314] width 327 height 127
click at [509, 351] on input "[URL][DOMAIN_NAME]" at bounding box center [559, 338] width 224 height 34
click at [498, 340] on input "[URL][DOMAIN_NAME]" at bounding box center [559, 338] width 224 height 34
type input "[URL][DOMAIN_NAME]"
click at [625, 380] on div "Follow My Journey Live [URL][DOMAIN_NAME] Invalid tiktok URL. Make this a highl…" at bounding box center [609, 338] width 327 height 174
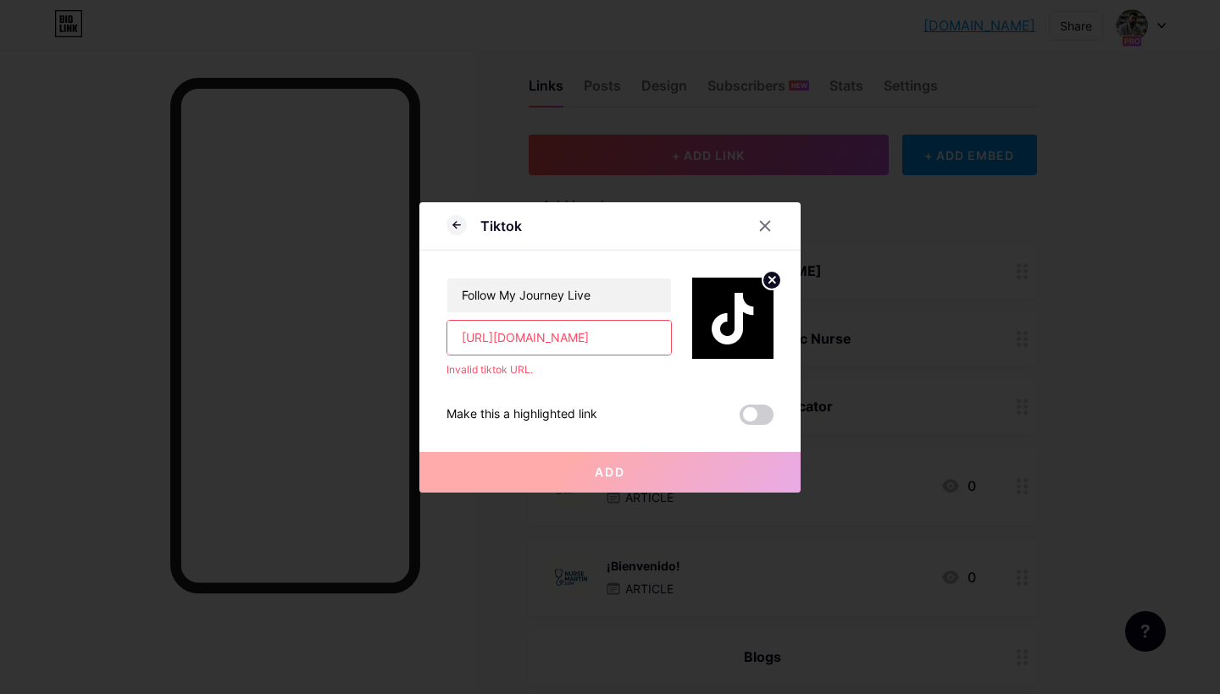
click at [751, 299] on img at bounding box center [732, 318] width 81 height 81
click at [772, 278] on circle at bounding box center [771, 280] width 19 height 19
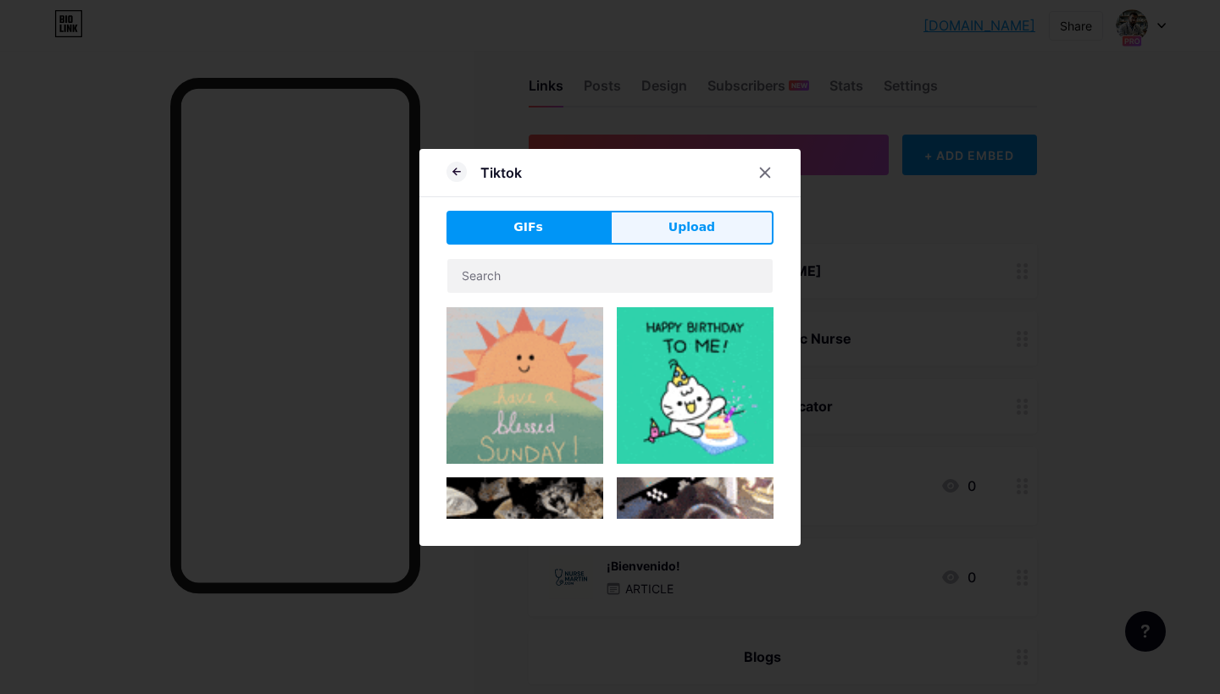
click at [683, 235] on span "Upload" at bounding box center [691, 227] width 47 height 18
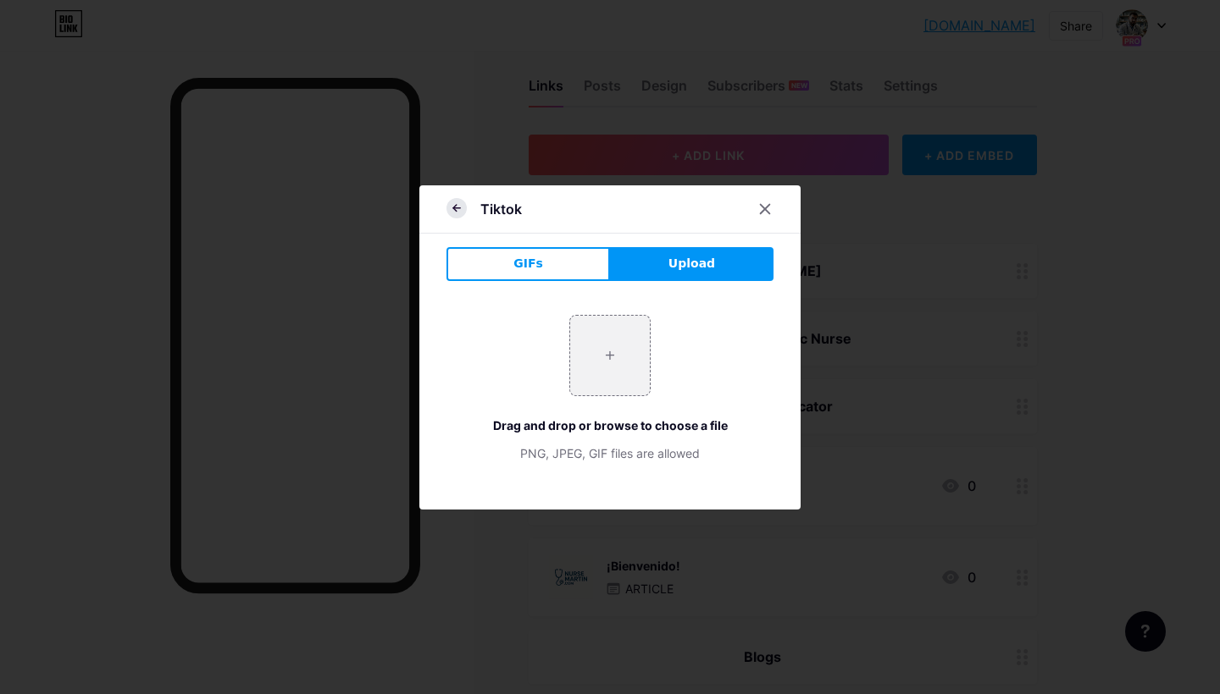
click at [459, 205] on icon at bounding box center [456, 208] width 20 height 20
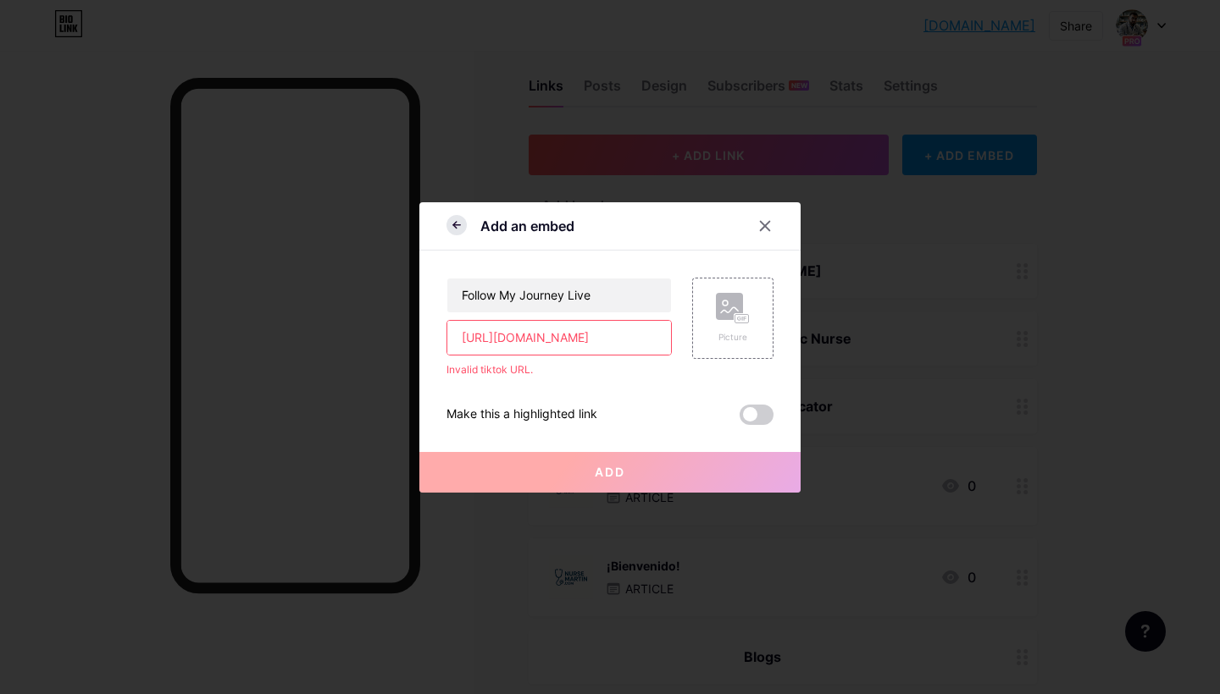
click at [459, 205] on div "Add an embed Follow My Journey Live [URL][DOMAIN_NAME] Invalid tiktok URL. Pict…" at bounding box center [609, 347] width 381 height 290
click at [543, 360] on div "Follow My Journey Live [URL][DOMAIN_NAME] Invalid tiktok URL." at bounding box center [558, 328] width 225 height 100
drag, startPoint x: 527, startPoint y: 336, endPoint x: 714, endPoint y: 335, distance: 187.2
click at [714, 335] on div "Follow My Journey Live [URL][DOMAIN_NAME] Invalid tiktok URL. Picture" at bounding box center [609, 314] width 327 height 127
click at [644, 340] on input "[URL][DOMAIN_NAME]" at bounding box center [559, 338] width 224 height 34
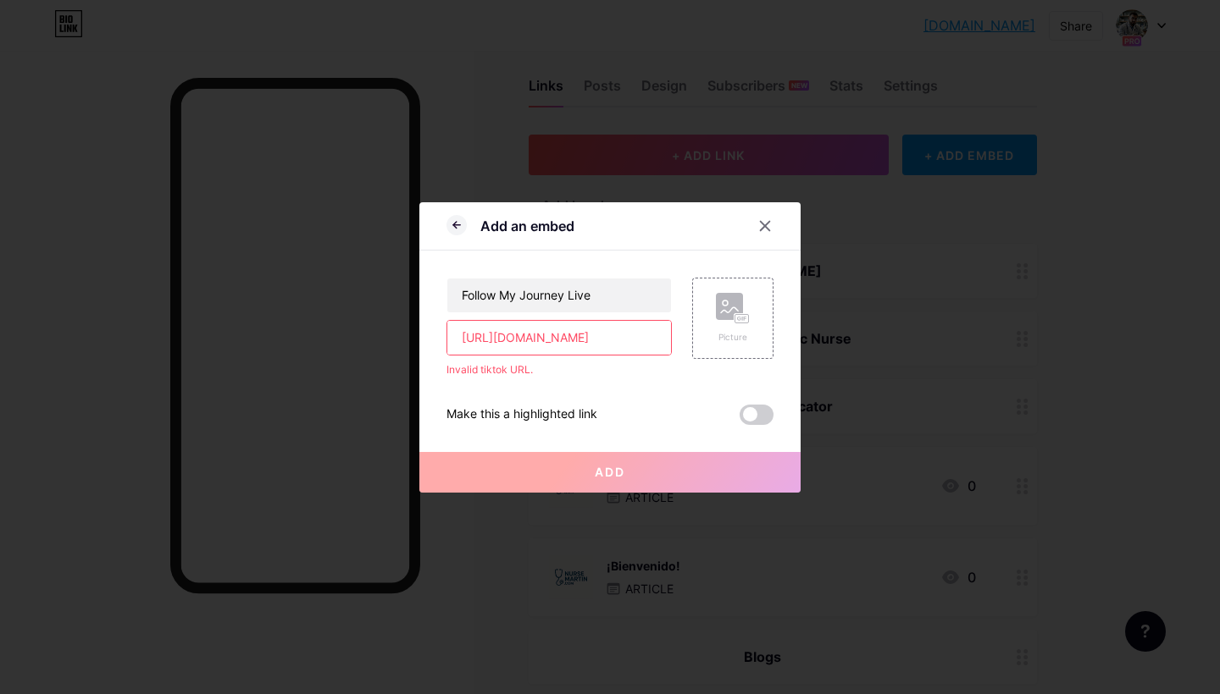
click at [562, 340] on input "[URL][DOMAIN_NAME]" at bounding box center [559, 338] width 224 height 34
drag, startPoint x: 494, startPoint y: 338, endPoint x: 390, endPoint y: 325, distance: 104.9
click at [391, 325] on div "Add an embed Follow My Journey Live [URL][DOMAIN_NAME] Invalid tiktok URL. Pict…" at bounding box center [610, 347] width 1220 height 694
click at [632, 342] on input "[DOMAIN_NAME][URL]" at bounding box center [559, 338] width 224 height 34
click at [462, 339] on input "[DOMAIN_NAME][URL]" at bounding box center [559, 338] width 224 height 34
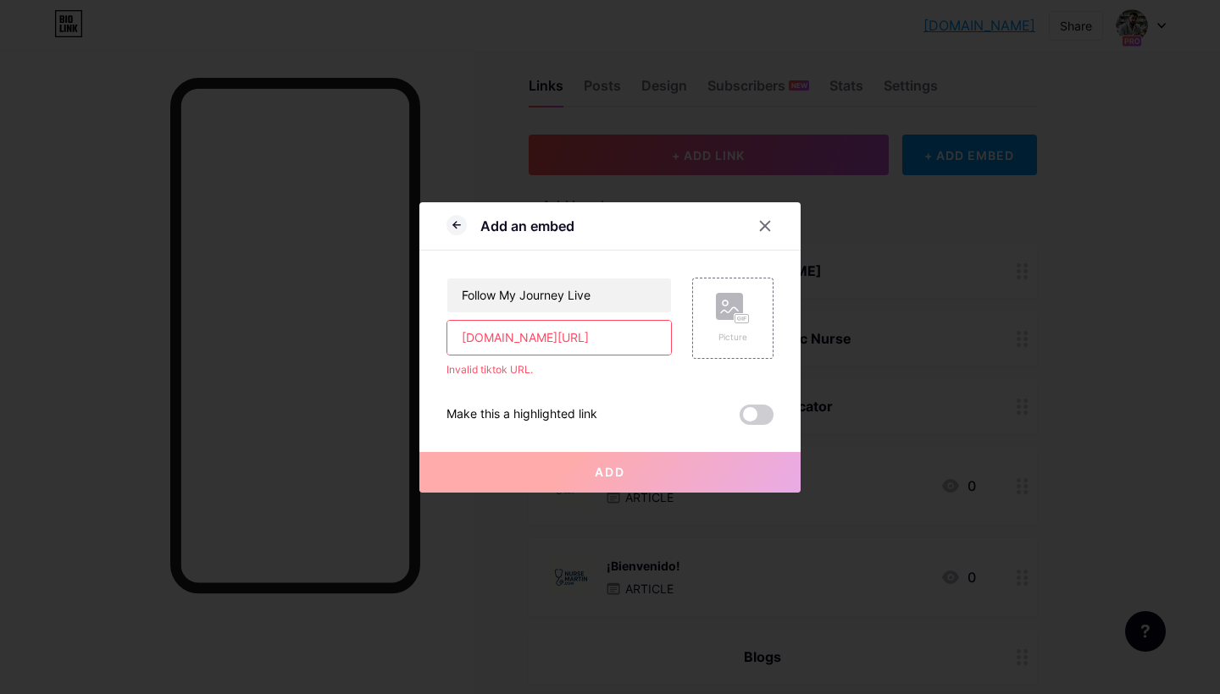
click at [661, 335] on input "[DOMAIN_NAME][URL]" at bounding box center [559, 338] width 224 height 34
type input "[DOMAIN_NAME][URL]"
click at [619, 471] on span "Add" at bounding box center [610, 472] width 30 height 14
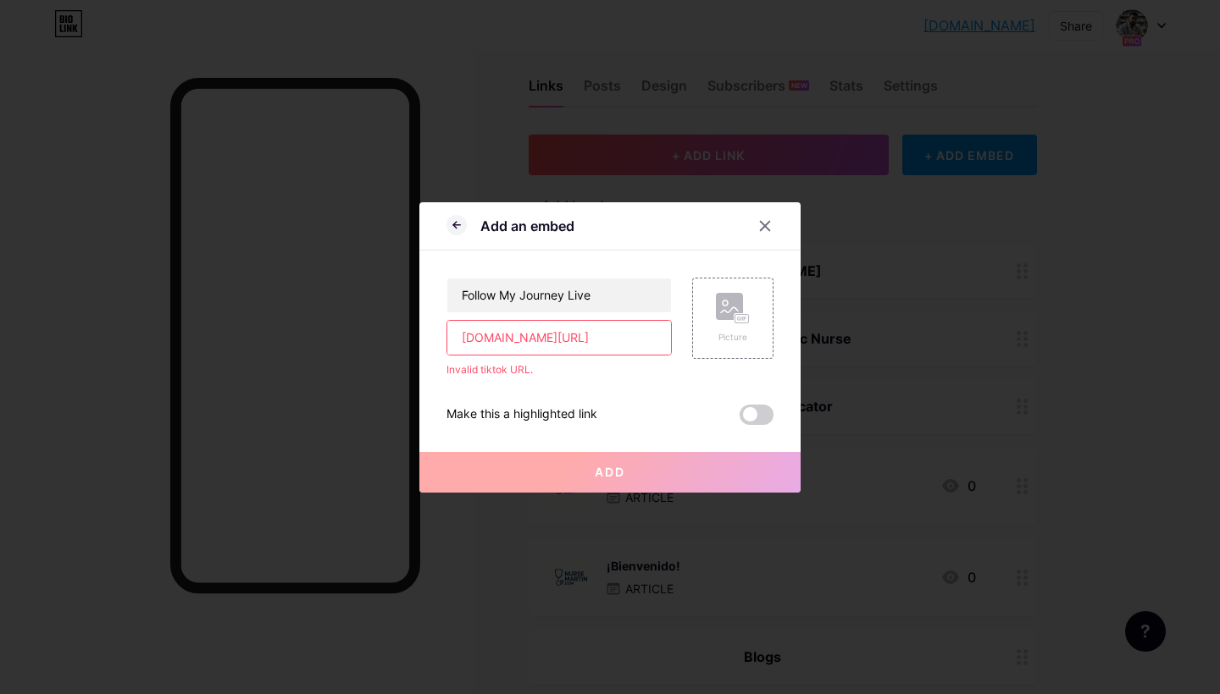
click at [604, 335] on input "[DOMAIN_NAME][URL]" at bounding box center [559, 338] width 224 height 34
click at [766, 230] on icon at bounding box center [765, 226] width 14 height 14
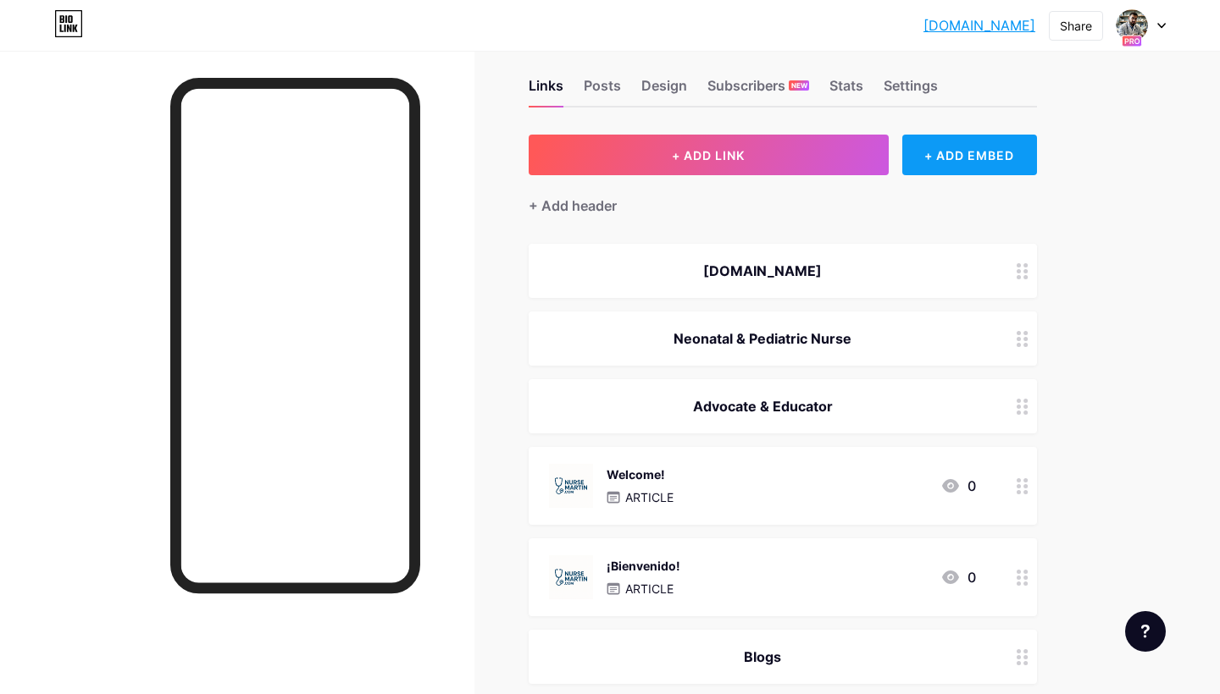
click at [978, 154] on div "+ ADD EMBED" at bounding box center [969, 155] width 135 height 41
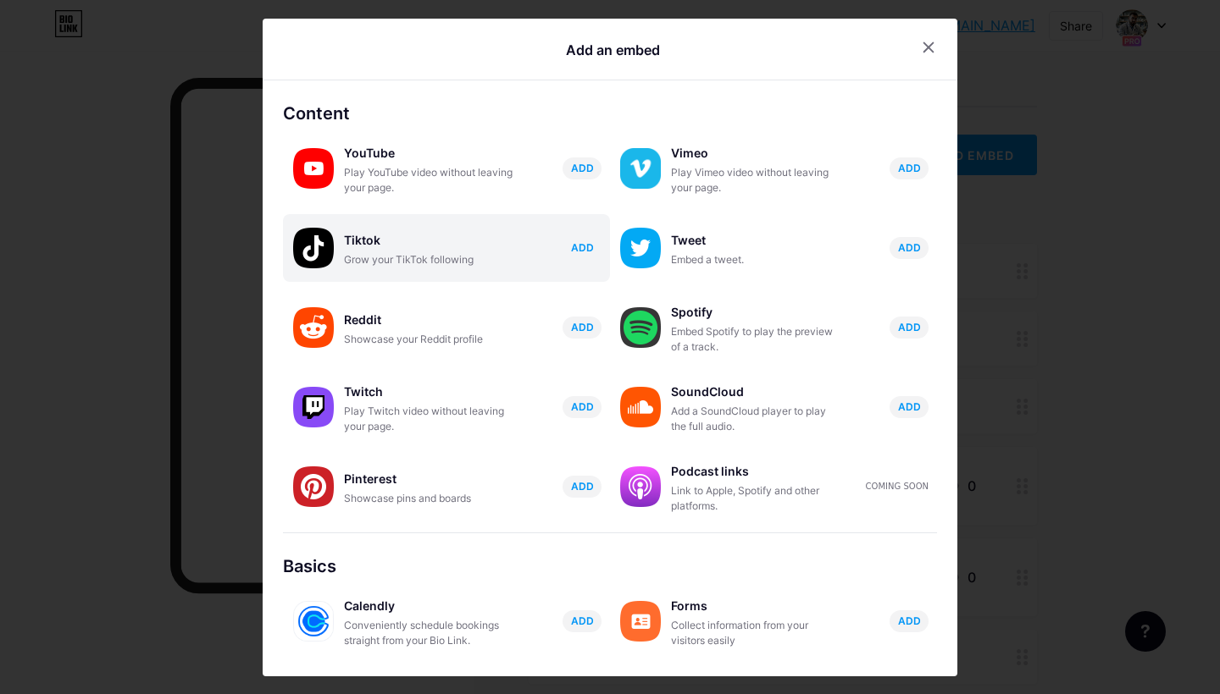
click at [578, 248] on span "ADD" at bounding box center [582, 248] width 23 height 14
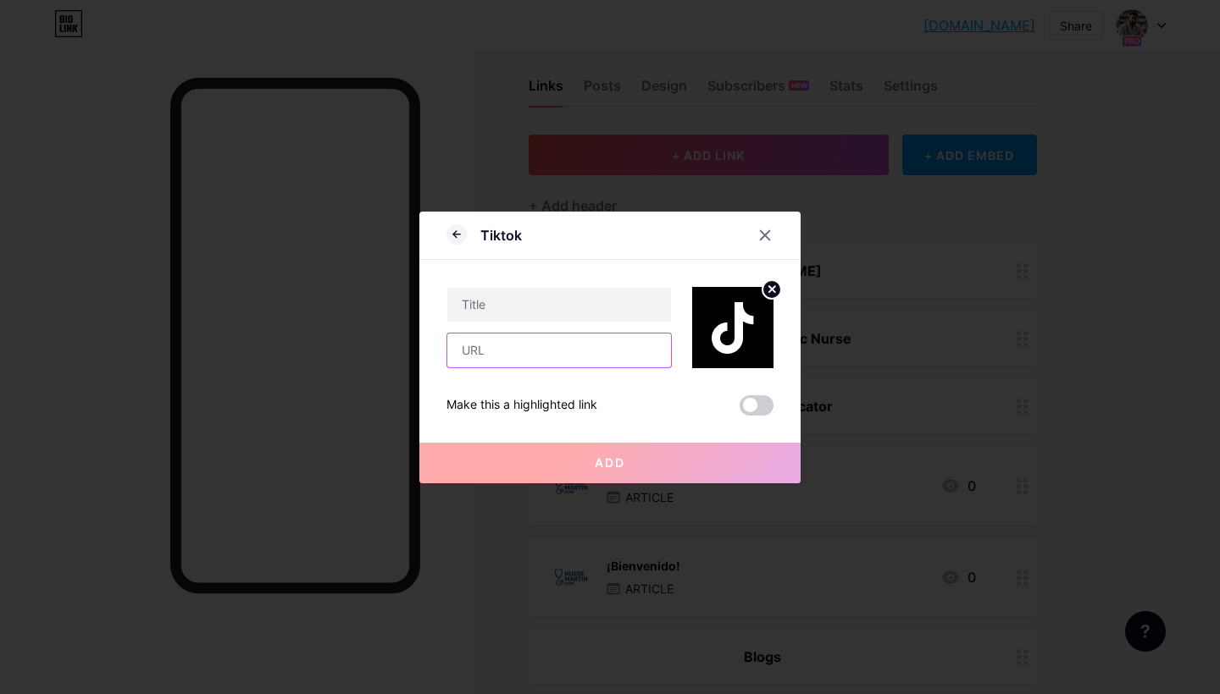
click at [504, 350] on input "text" at bounding box center [559, 351] width 224 height 34
paste input "[DOMAIN_NAME][URL]"
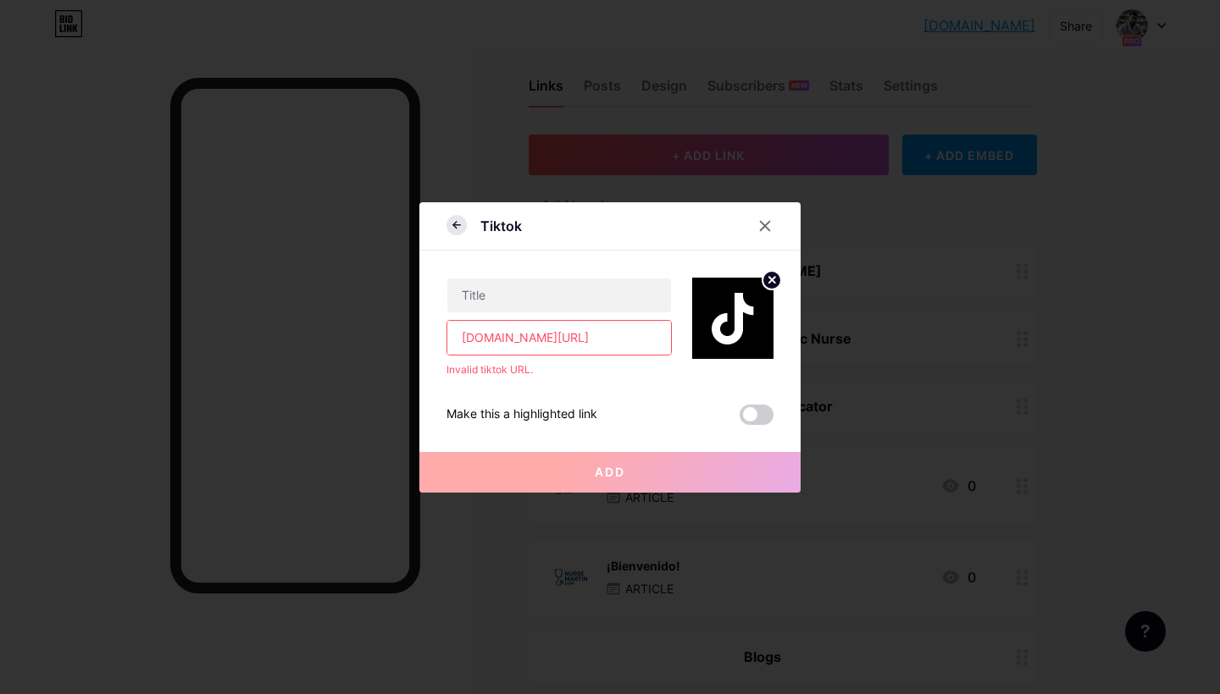
type input "[DOMAIN_NAME][URL]"
click at [455, 230] on icon at bounding box center [456, 225] width 20 height 20
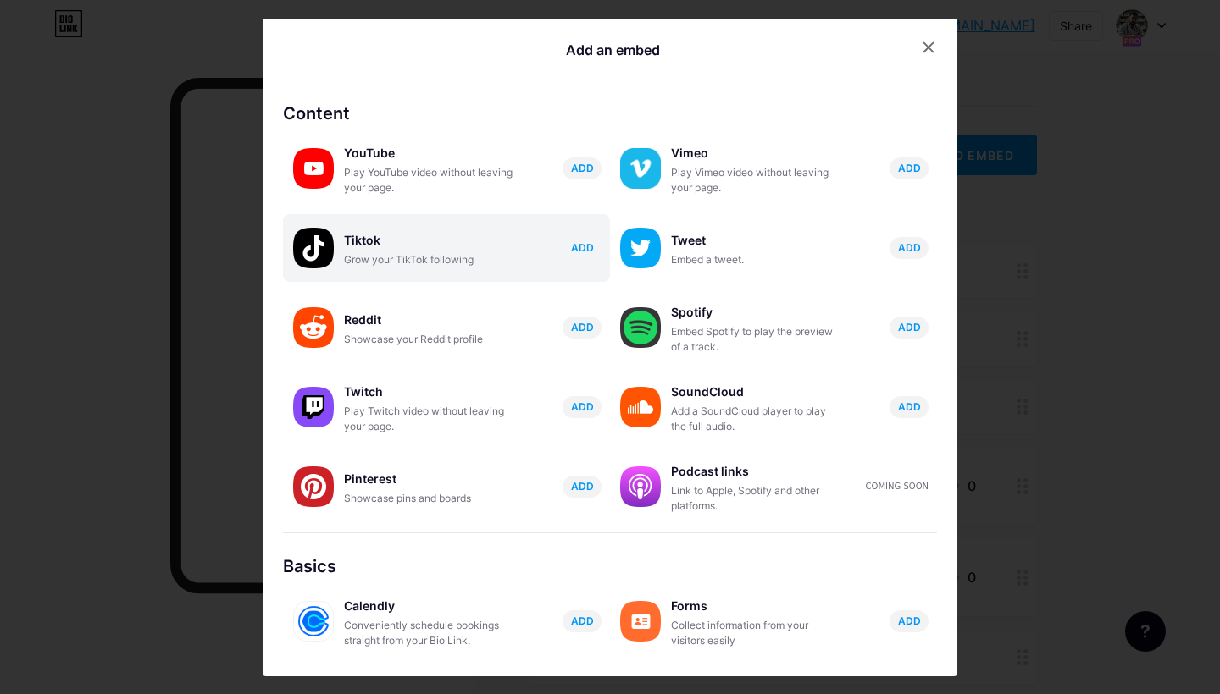
click at [585, 247] on span "ADD" at bounding box center [582, 248] width 23 height 14
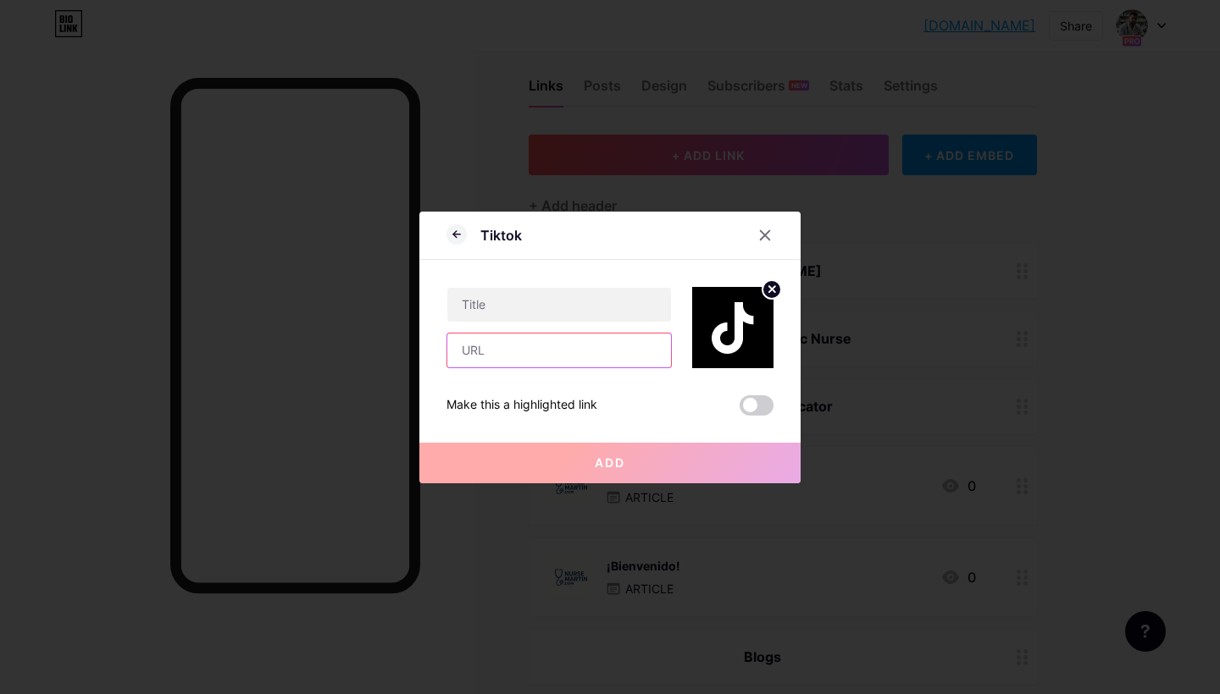
click at [564, 344] on input "text" at bounding box center [559, 351] width 224 height 34
paste input "[DOMAIN_NAME][URL]"
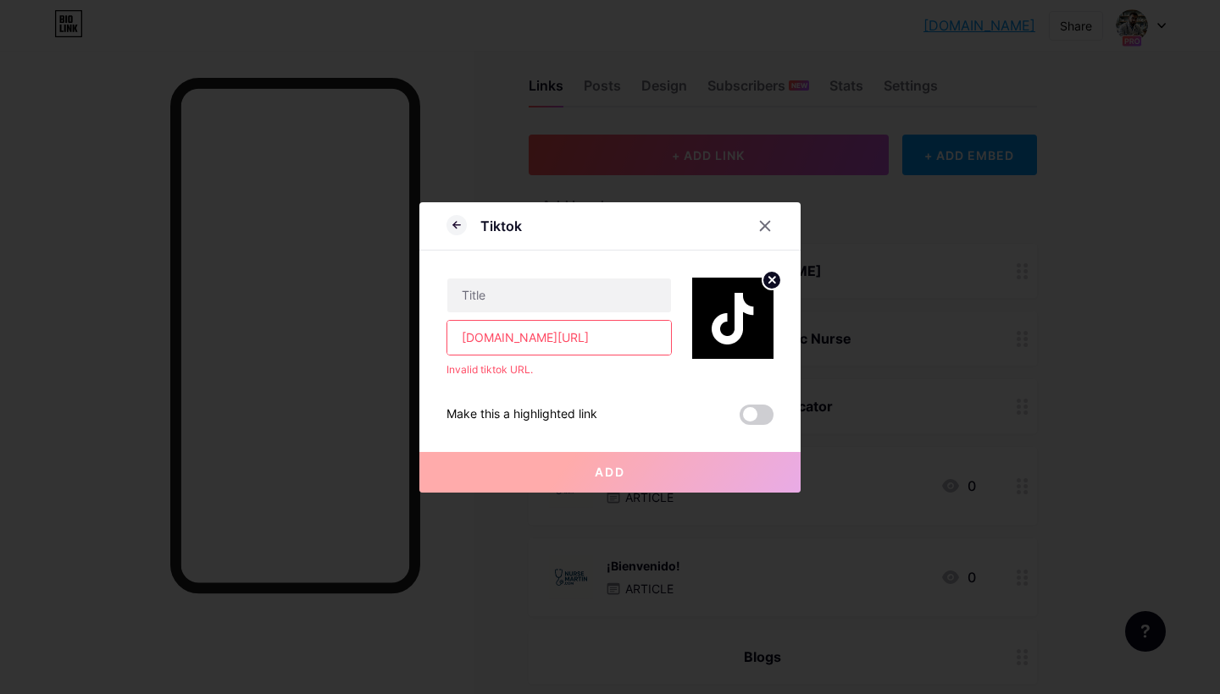
drag, startPoint x: 498, startPoint y: 341, endPoint x: 389, endPoint y: 324, distance: 110.6
click at [390, 324] on div "Tiktok [DOMAIN_NAME][URL] Invalid tiktok URL. Make this a highlighted link Add …" at bounding box center [610, 347] width 1220 height 694
drag, startPoint x: 528, startPoint y: 335, endPoint x: 292, endPoint y: 286, distance: 241.2
click at [292, 286] on div "Tiktok [DOMAIN_NAME][URL] Invalid tiktok URL. Make this a highlighted link Add …" at bounding box center [610, 347] width 1220 height 694
type input "@mwriverasalas"
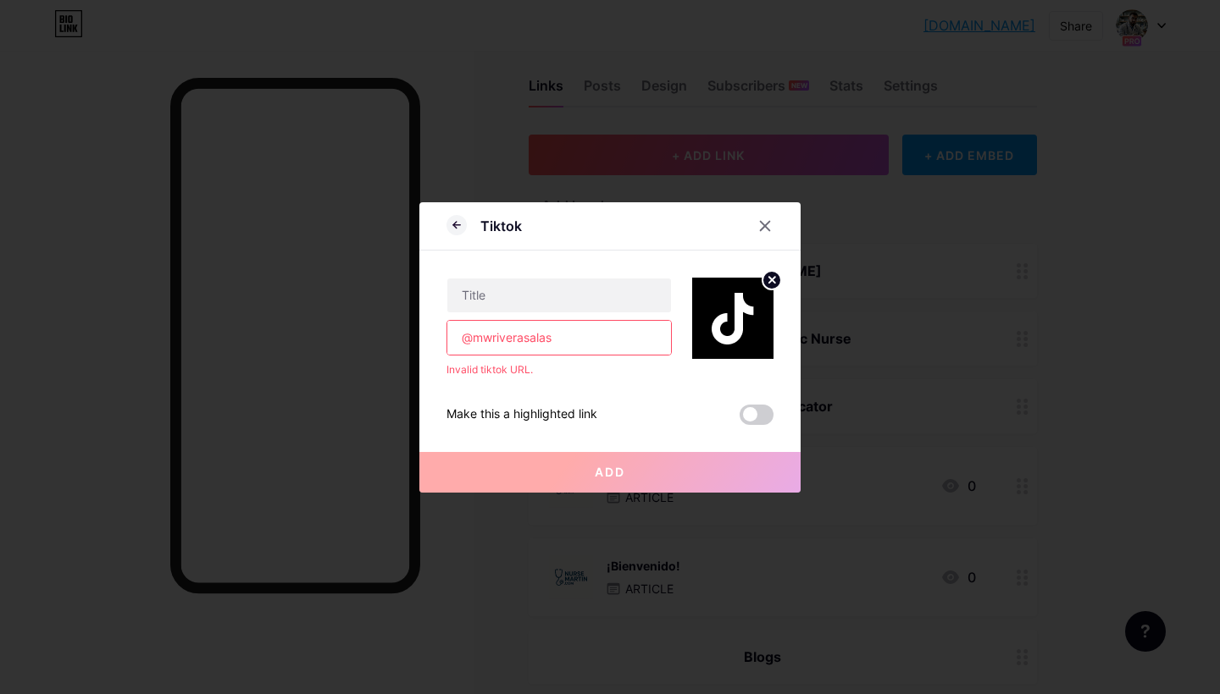
click at [541, 462] on button "Add" at bounding box center [609, 472] width 381 height 41
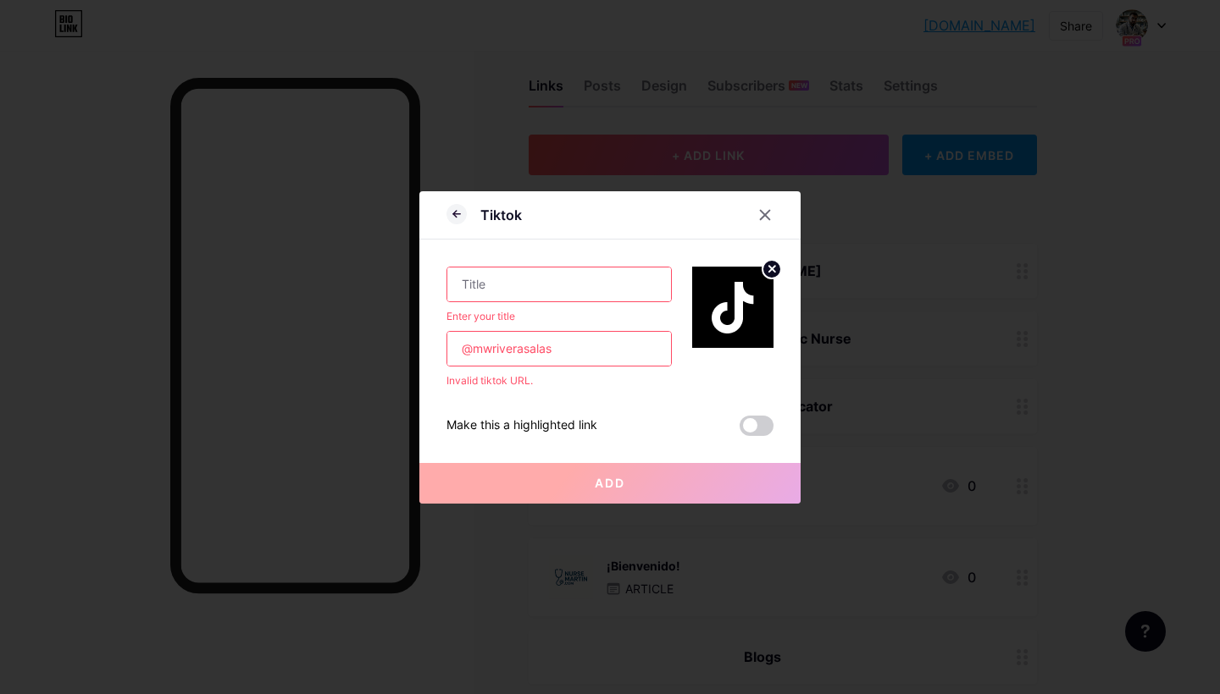
click at [541, 462] on div "Add" at bounding box center [609, 470] width 381 height 68
click at [766, 223] on div at bounding box center [764, 215] width 30 height 30
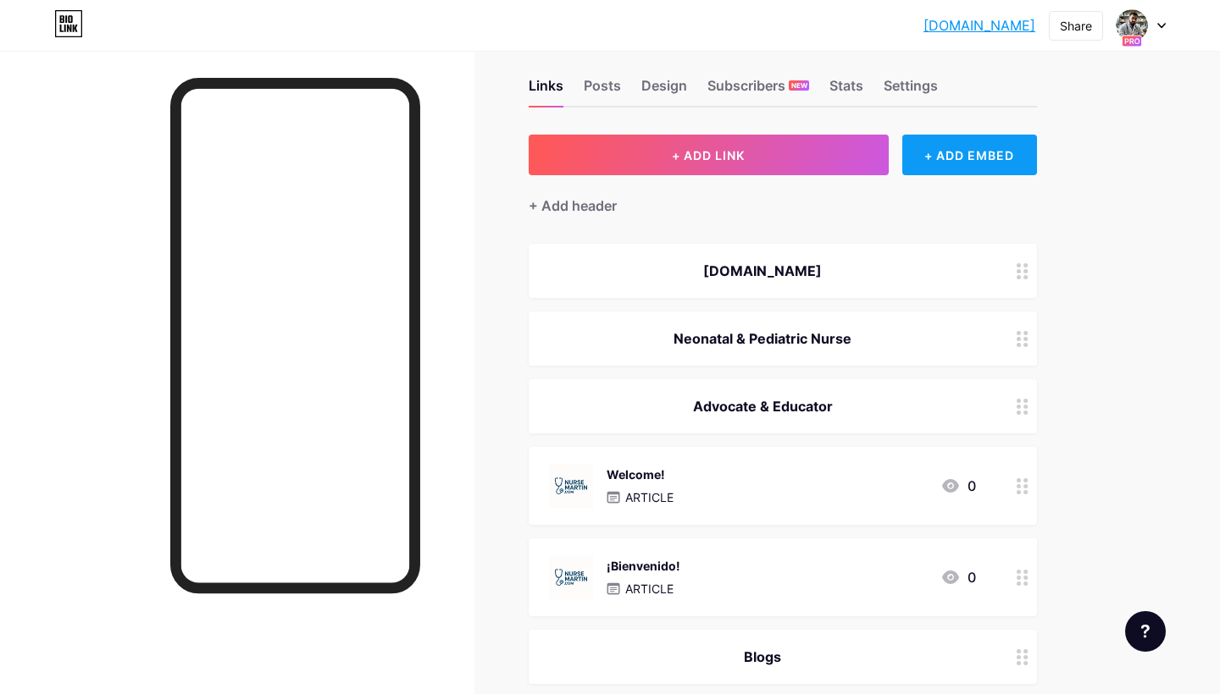
click at [955, 160] on div "+ ADD EMBED" at bounding box center [969, 155] width 135 height 41
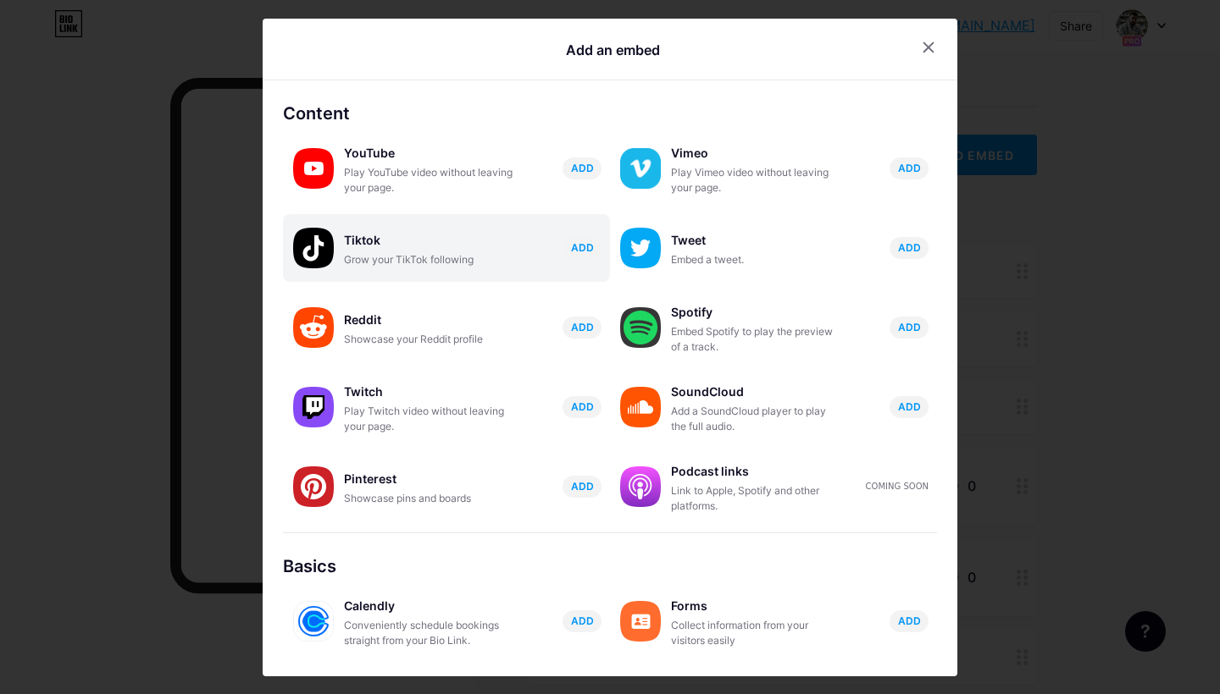
click at [426, 263] on div "Grow your TikTok following" at bounding box center [428, 259] width 169 height 15
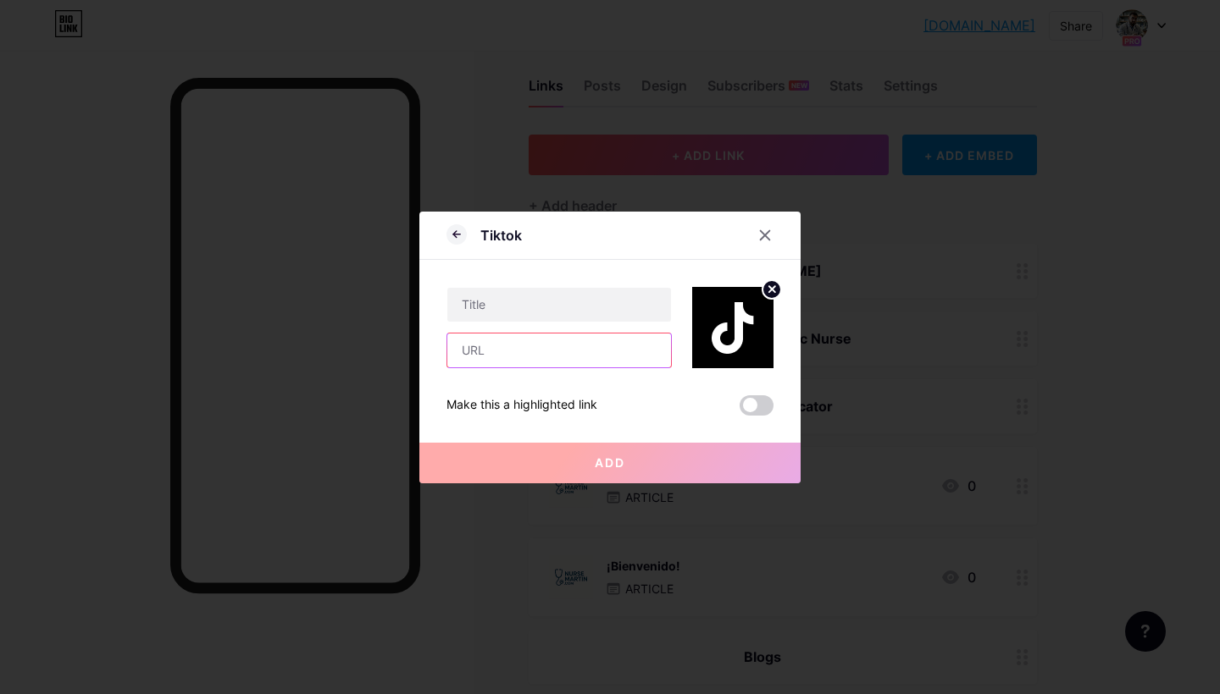
click at [512, 360] on input "text" at bounding box center [559, 351] width 224 height 34
paste input "[DOMAIN_NAME][URL]"
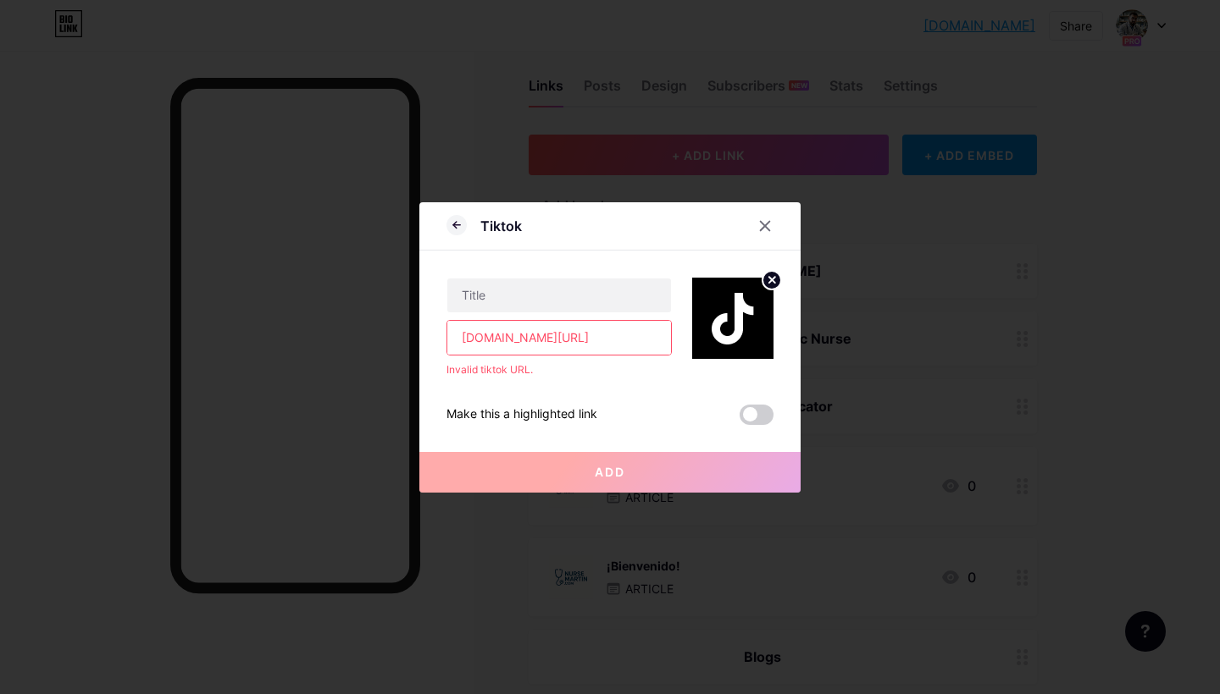
click at [460, 337] on input "[DOMAIN_NAME][URL]" at bounding box center [559, 338] width 224 height 34
type input "[URL][DOMAIN_NAME]"
click at [606, 381] on div "[URL][DOMAIN_NAME] Invalid tiktok URL. Make this a highlighted link Add" at bounding box center [609, 338] width 327 height 174
click at [558, 460] on button "Add" at bounding box center [609, 472] width 381 height 41
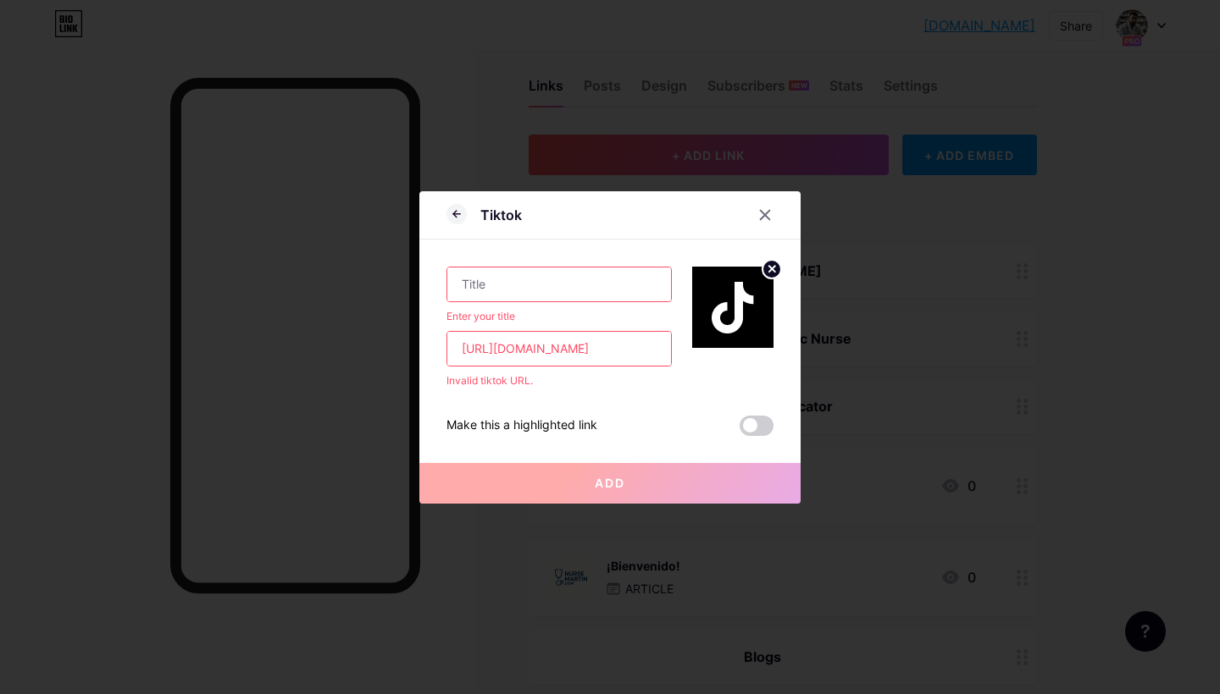
click at [558, 460] on div "Add" at bounding box center [609, 470] width 381 height 68
click at [500, 289] on input "text" at bounding box center [559, 285] width 224 height 34
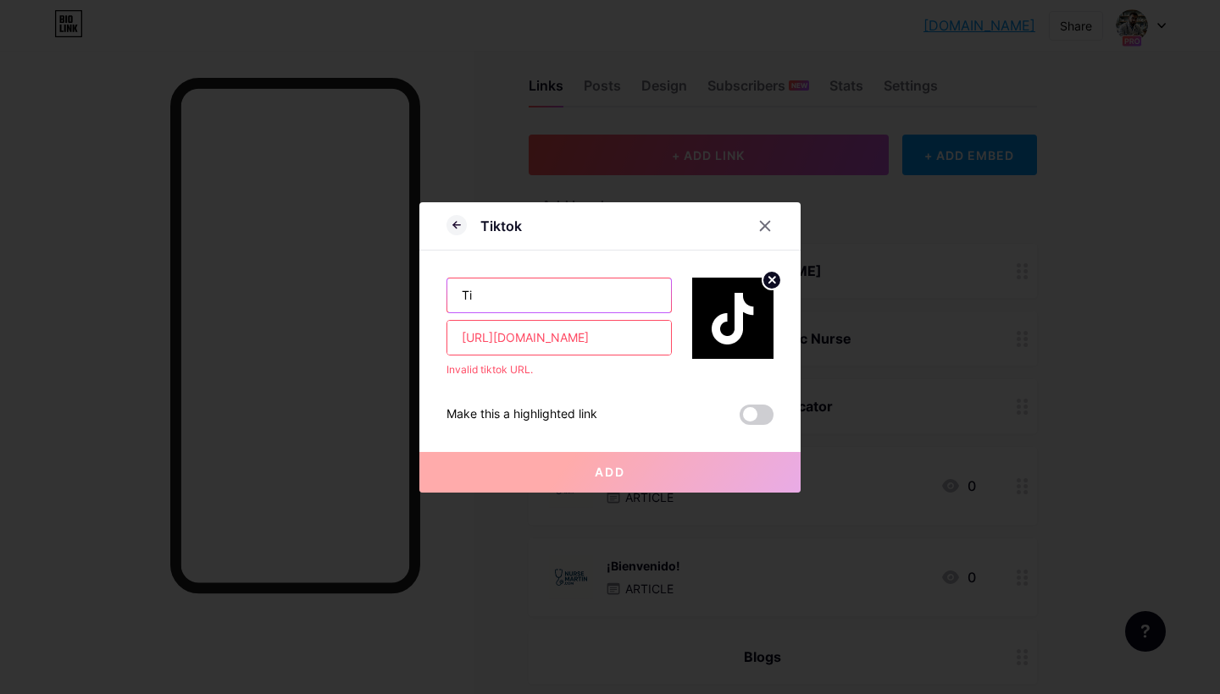
type input "T"
type input "Follow the Journey Live"
click at [595, 475] on span "Add" at bounding box center [610, 472] width 30 height 14
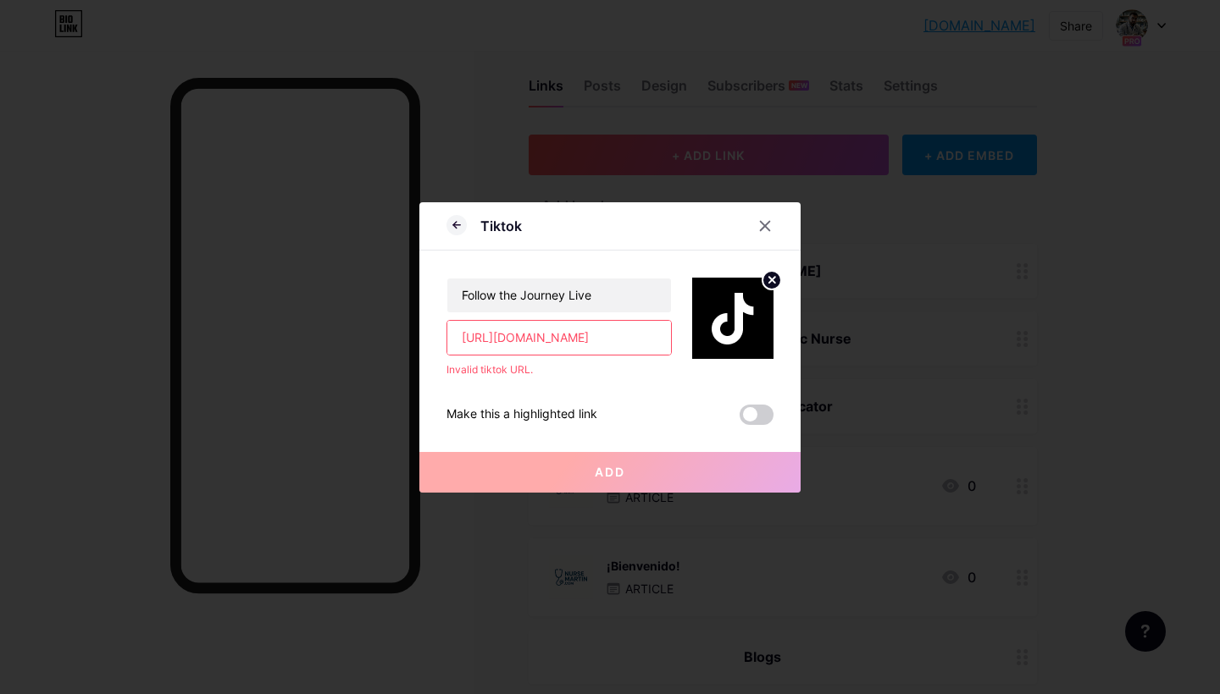
click at [595, 475] on span "Add" at bounding box center [610, 472] width 30 height 14
click at [451, 225] on icon at bounding box center [456, 225] width 20 height 20
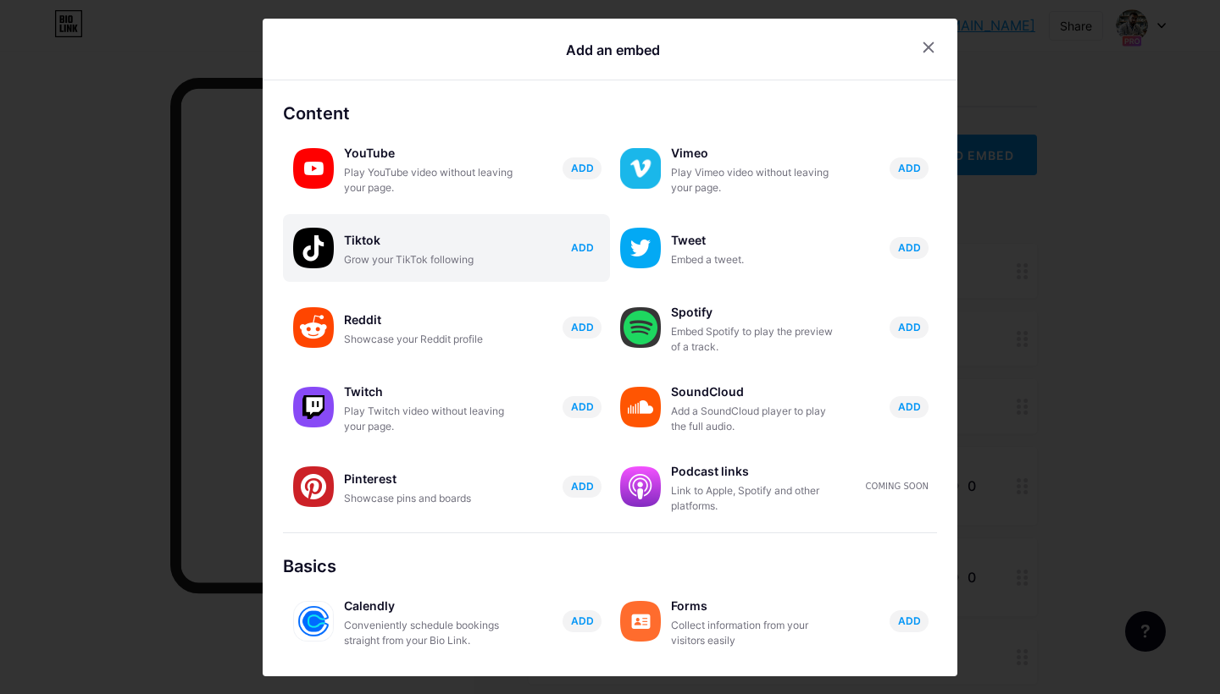
click at [571, 250] on span "ADD" at bounding box center [582, 248] width 23 height 14
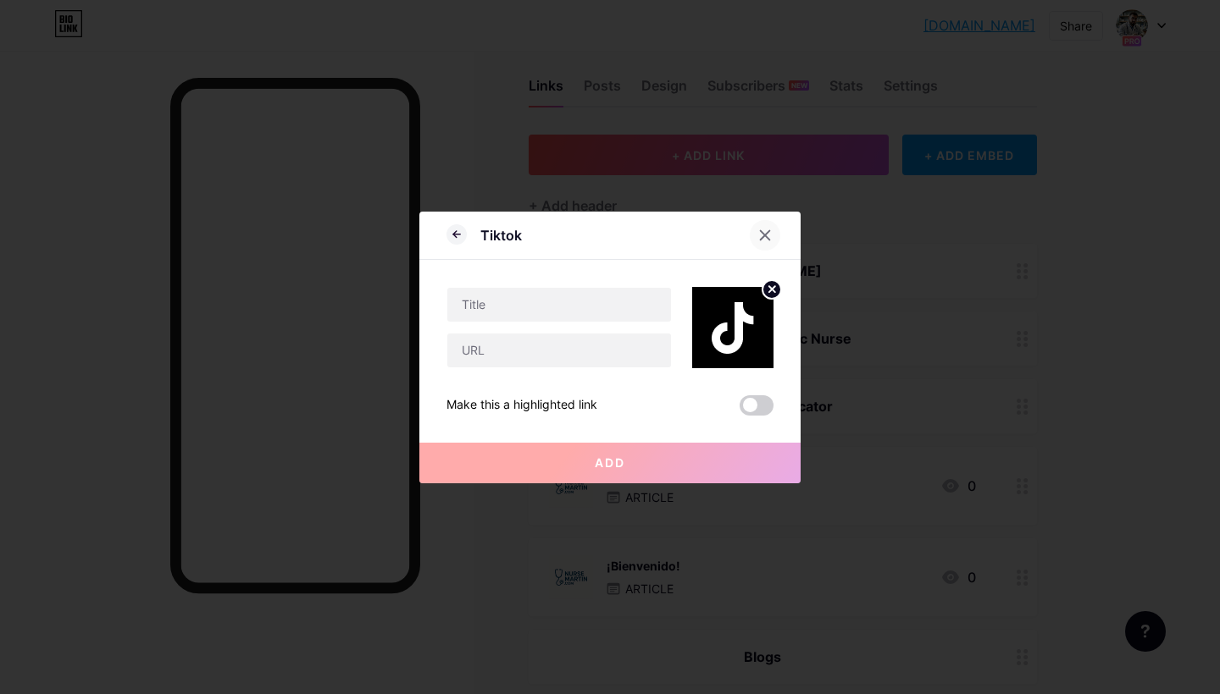
click at [772, 239] on div at bounding box center [764, 235] width 30 height 30
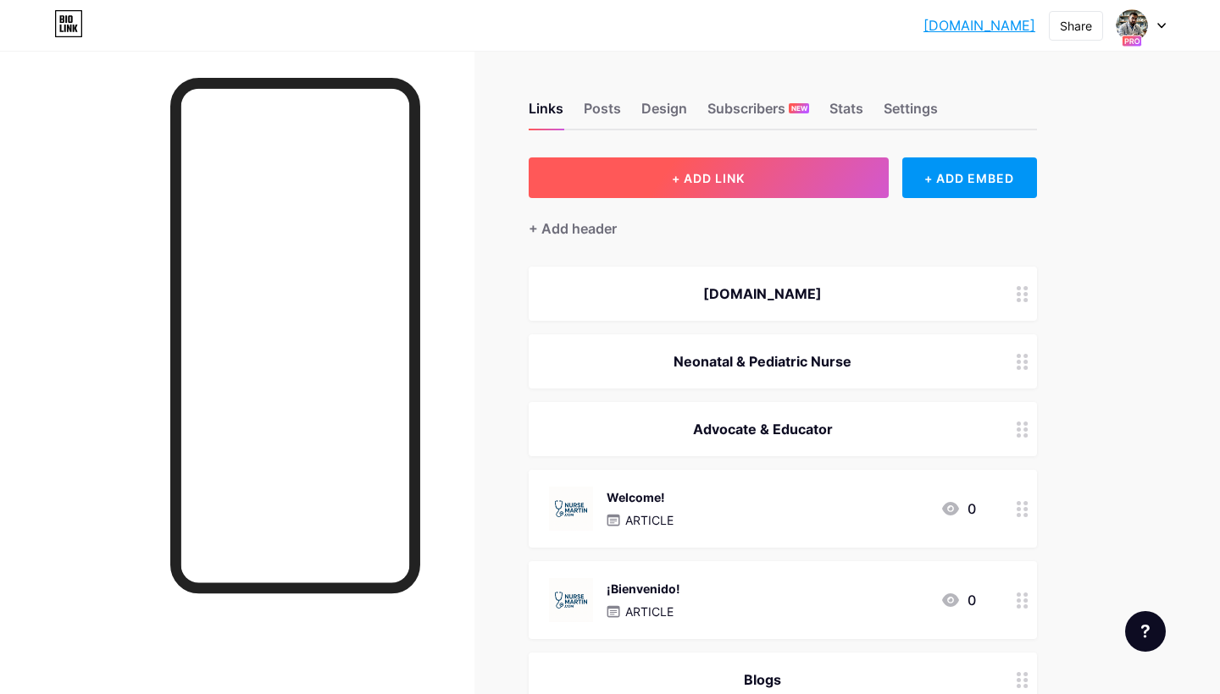
scroll to position [169, 0]
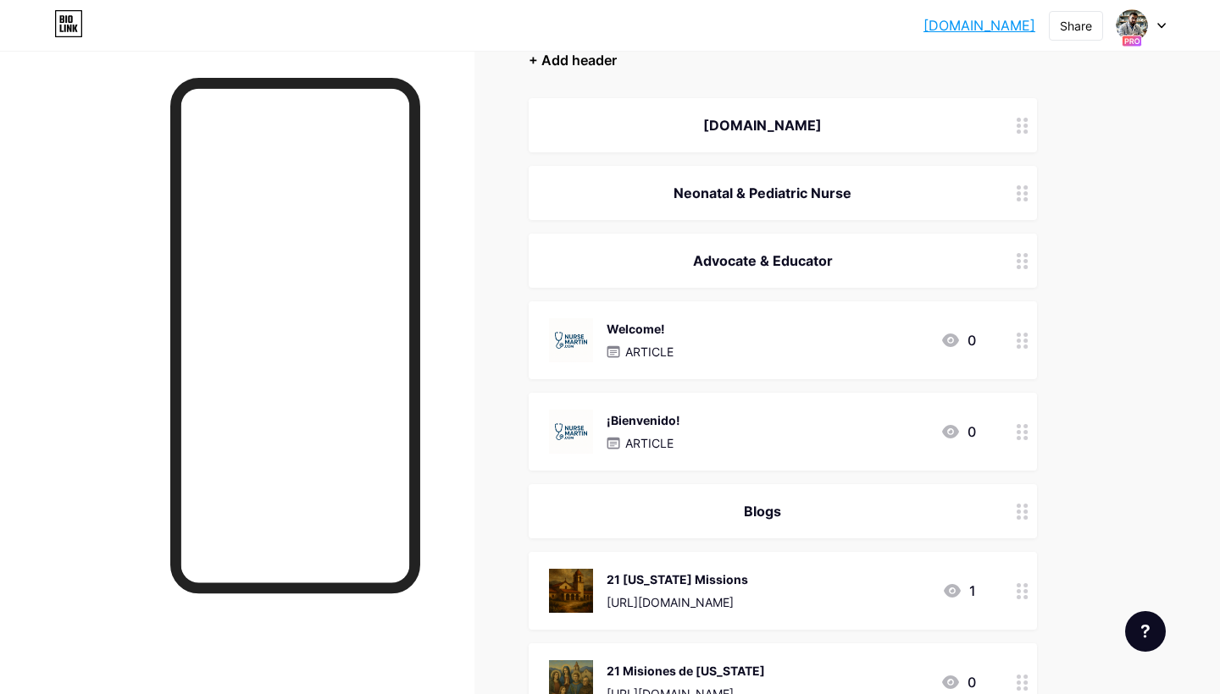
click at [583, 58] on div "+ Add header" at bounding box center [572, 60] width 88 height 20
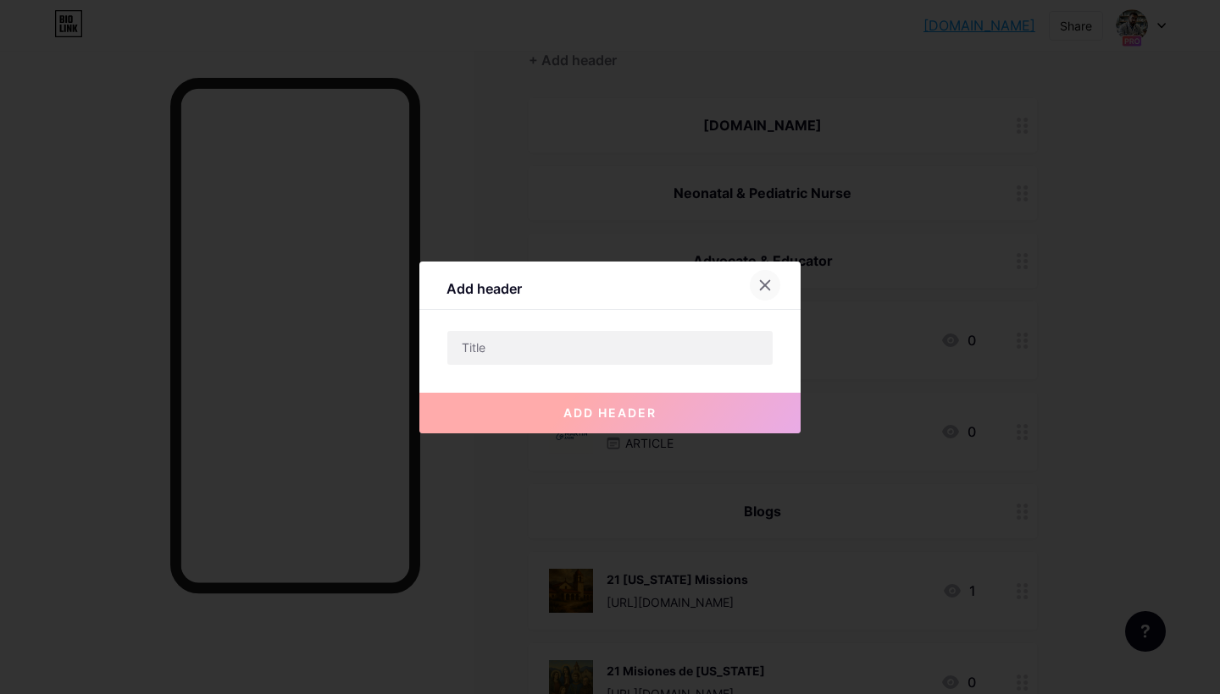
click at [764, 284] on icon at bounding box center [765, 284] width 9 height 9
